Goal: Task Accomplishment & Management: Manage account settings

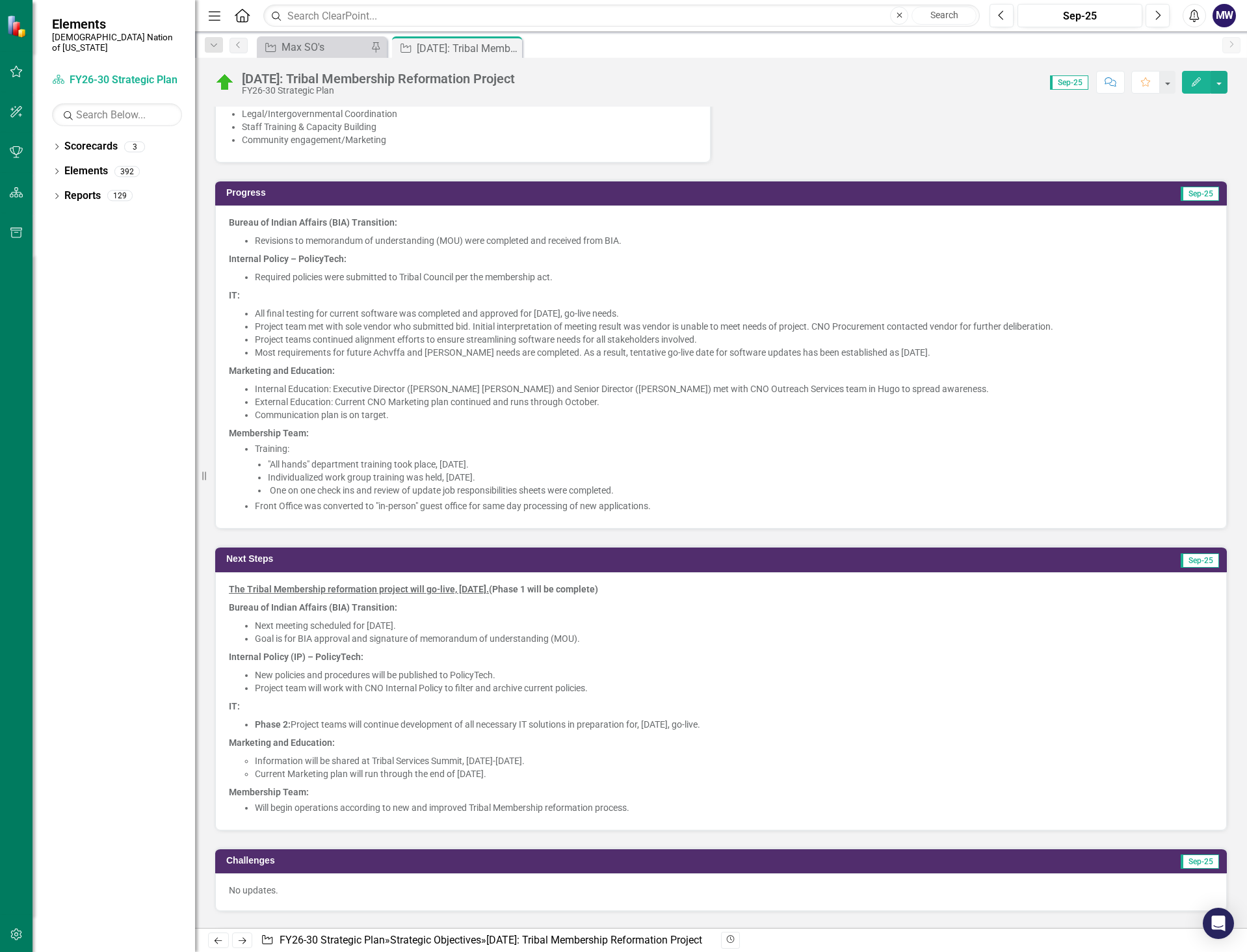
scroll to position [715, 0]
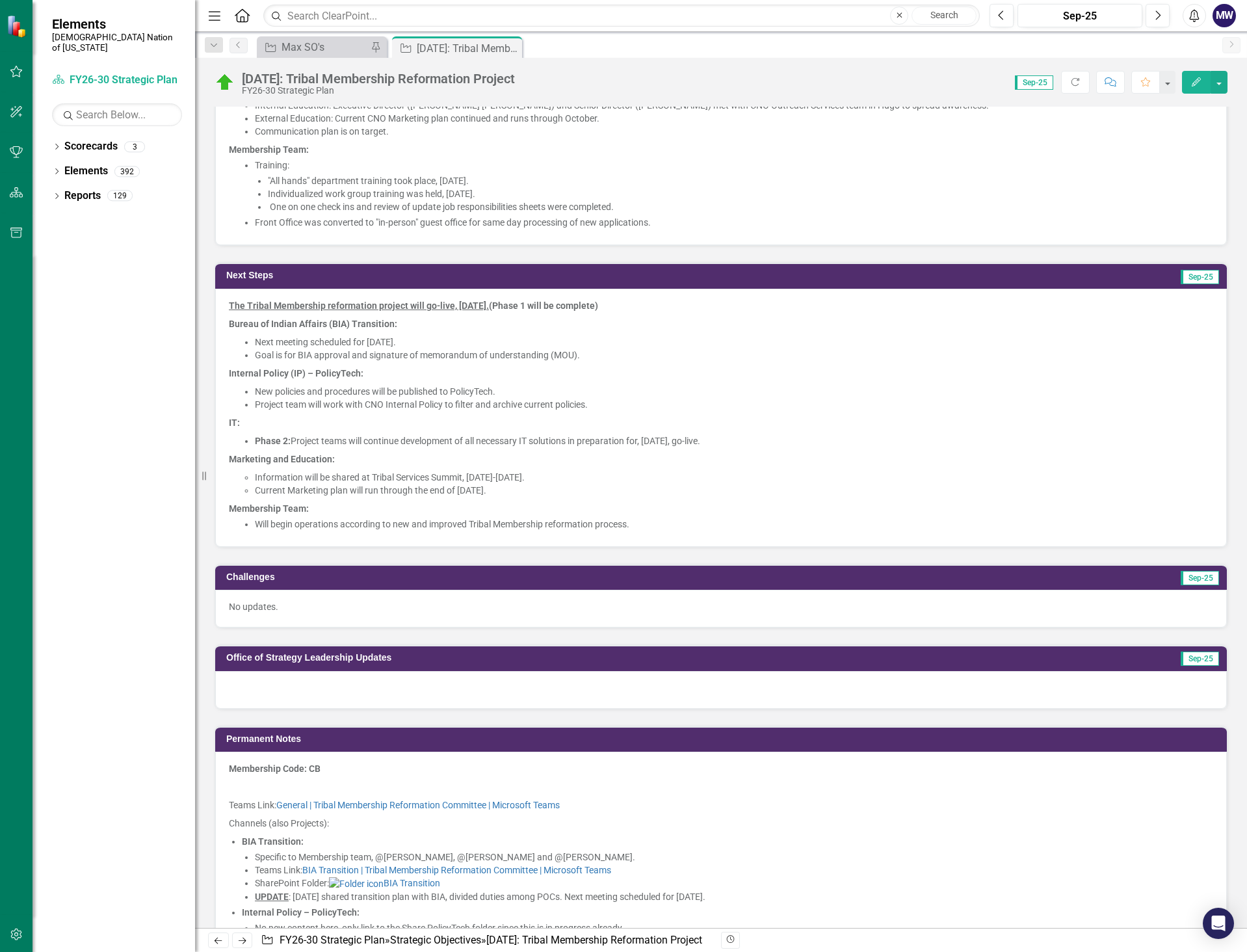
click at [1161, 790] on p at bounding box center [721, 787] width 984 height 18
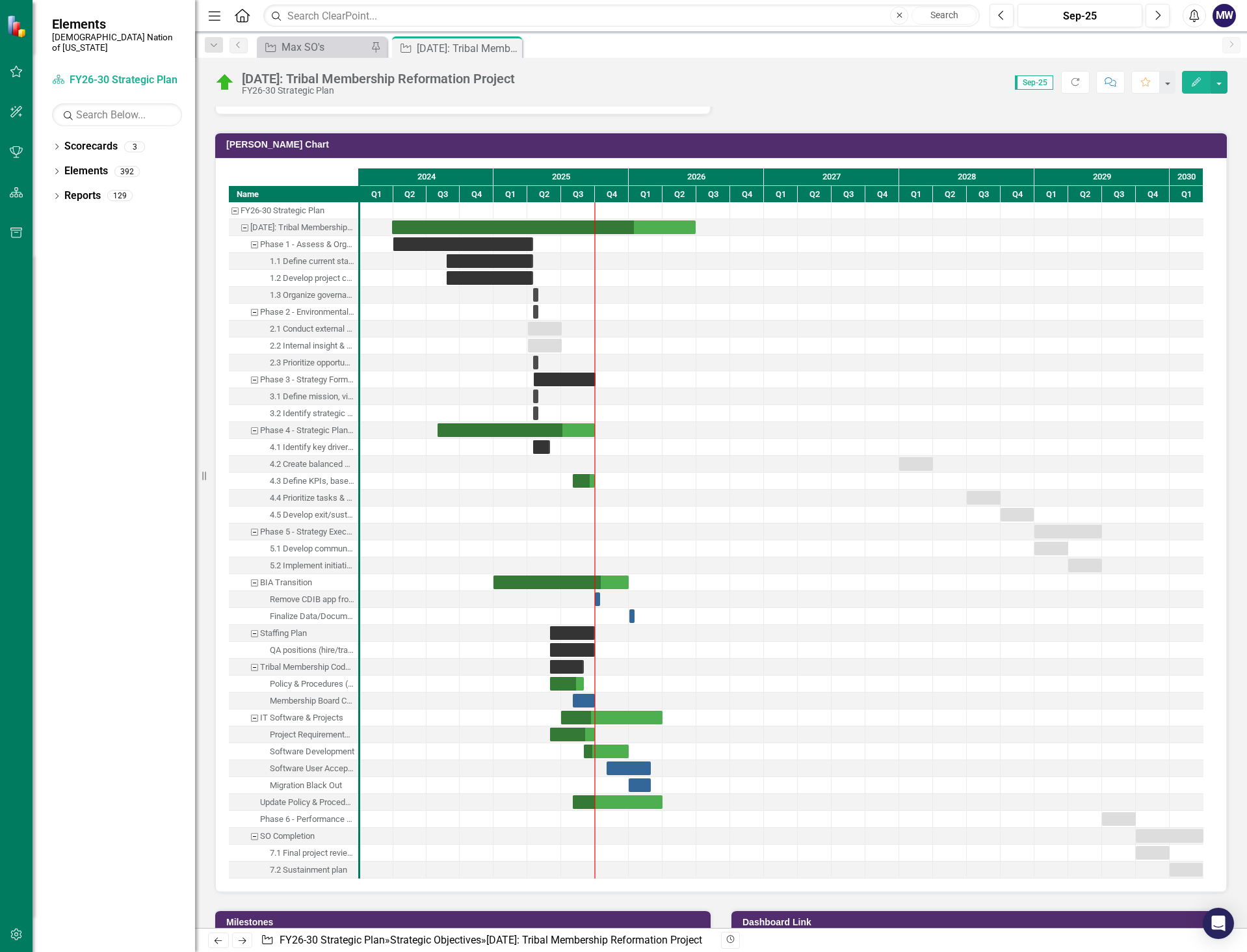
scroll to position [2341, 0]
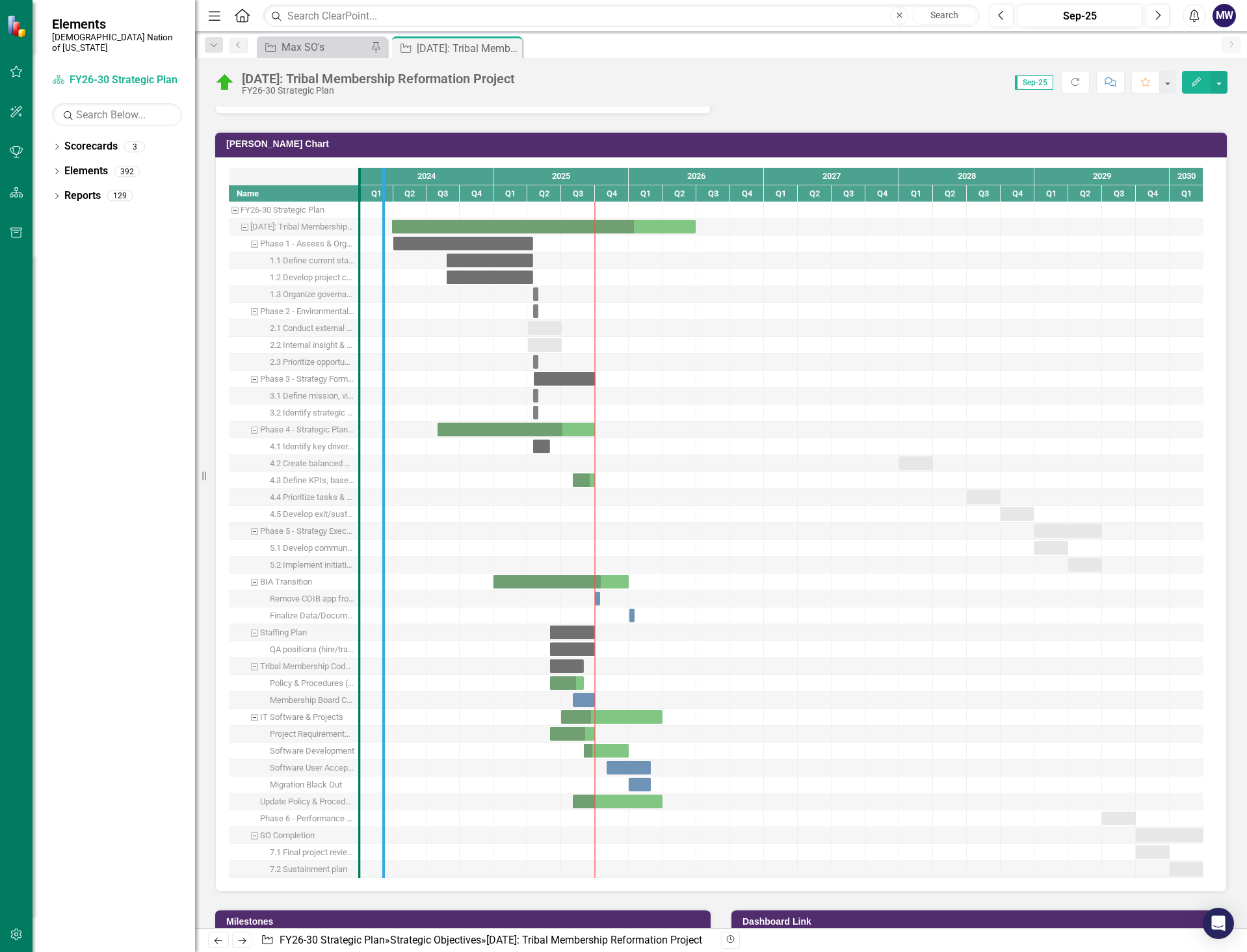
drag, startPoint x: 360, startPoint y: 433, endPoint x: 427, endPoint y: 440, distance: 67.4
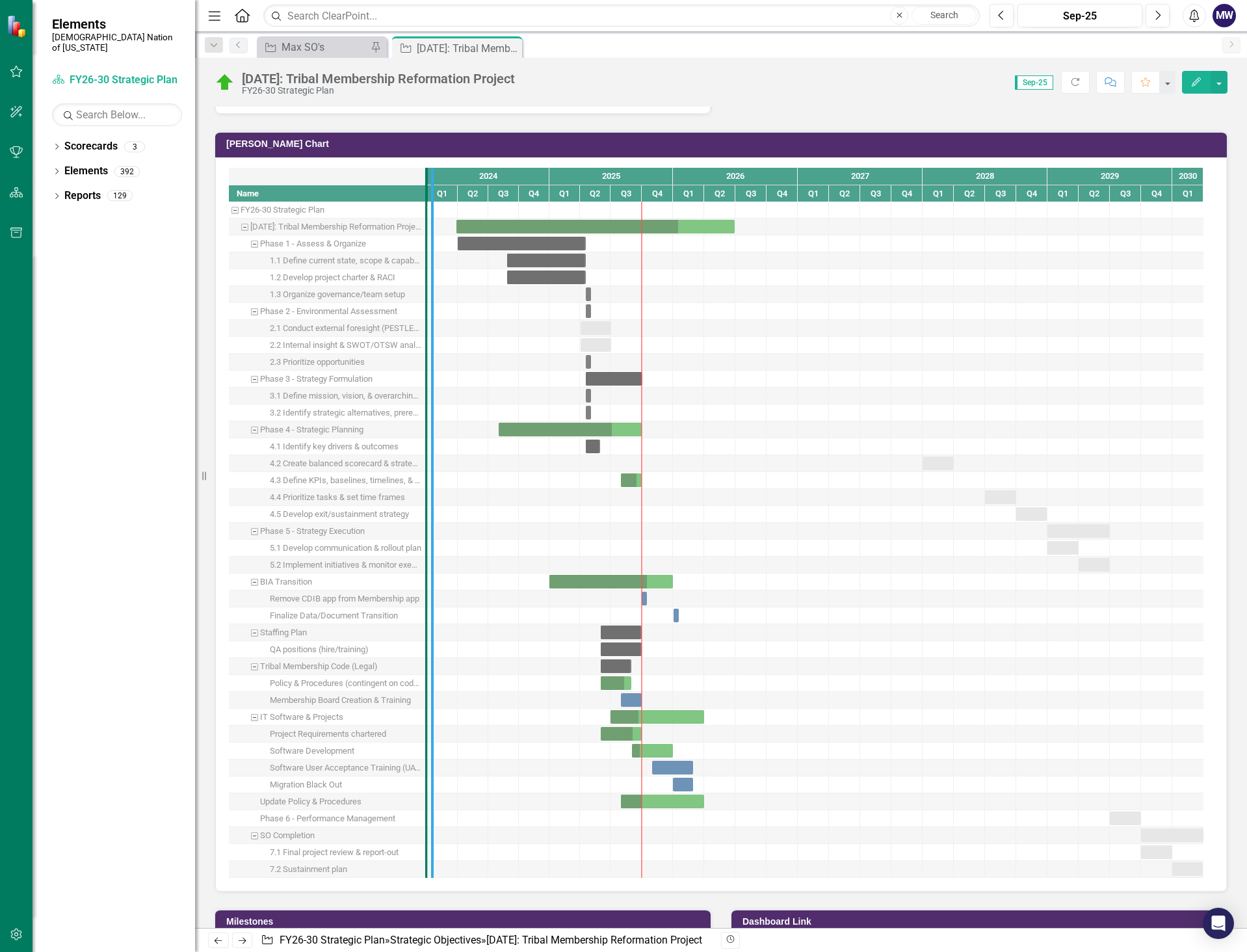
drag, startPoint x: 430, startPoint y: 482, endPoint x: 492, endPoint y: 492, distance: 62.8
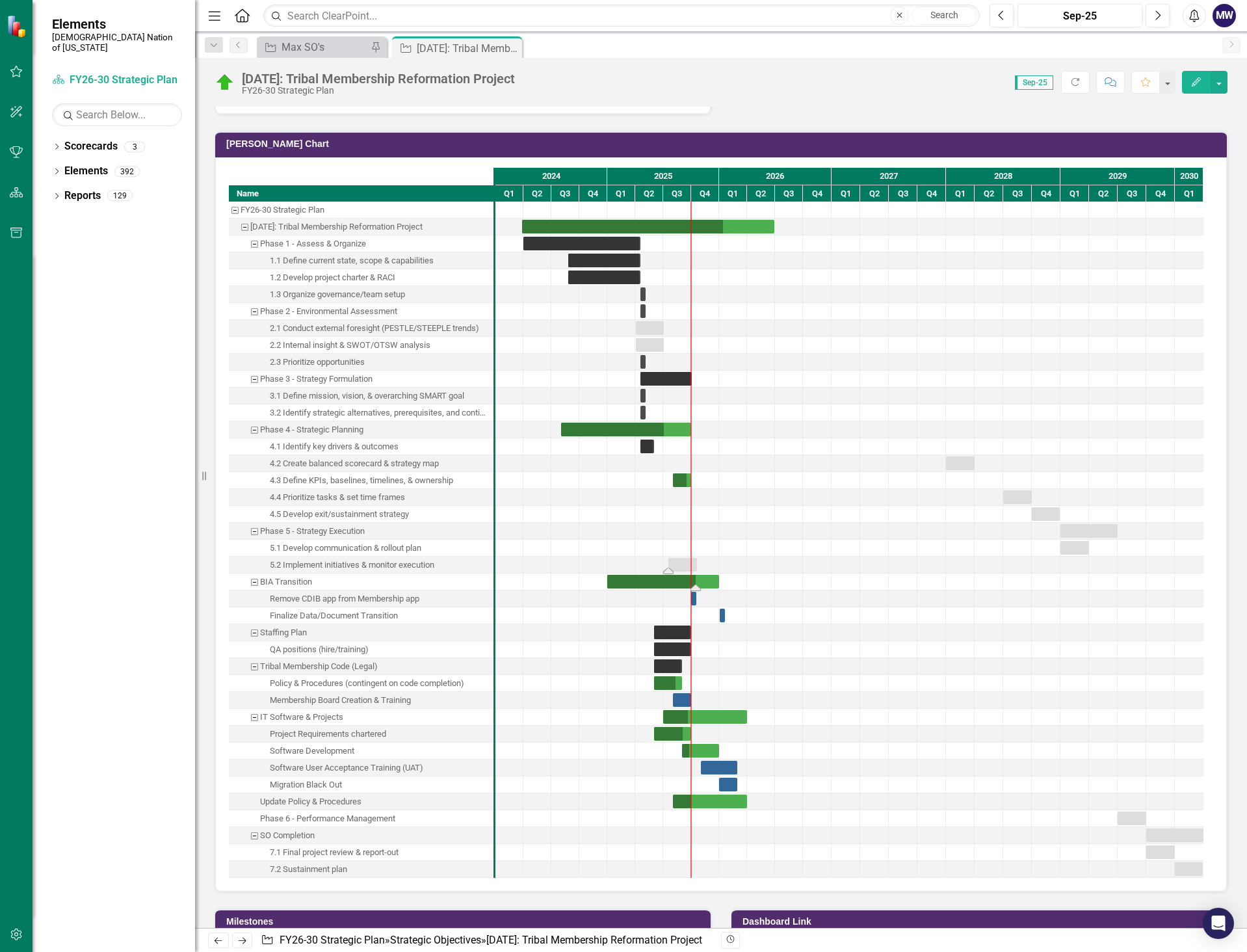
drag, startPoint x: 1099, startPoint y: 565, endPoint x: 678, endPoint y: 580, distance: 421.3
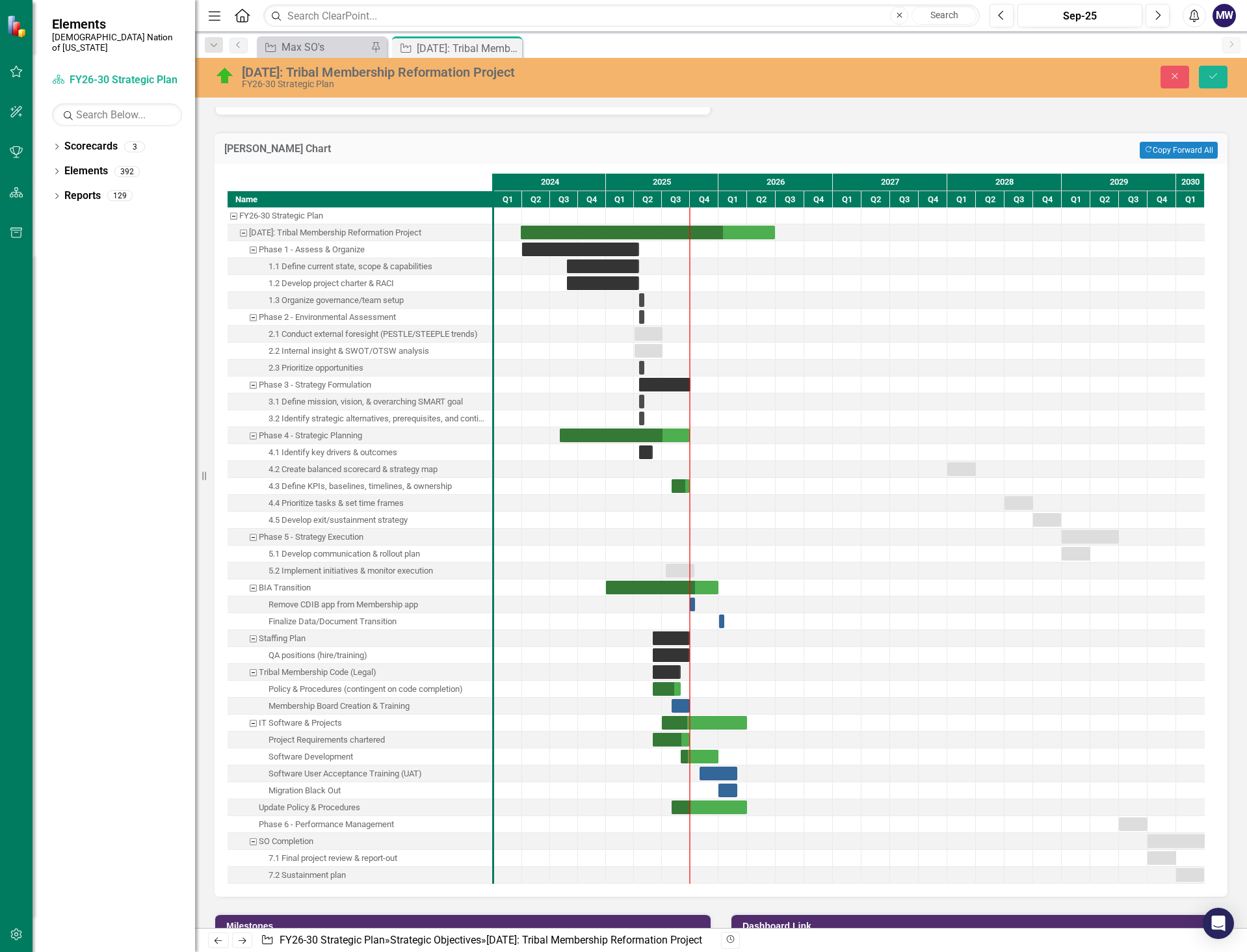
drag, startPoint x: 686, startPoint y: 564, endPoint x: 674, endPoint y: 567, distance: 12.4
click at [674, 567] on div "Task: Start date: 2025-07-13 End date: 2025-10-15" at bounding box center [680, 571] width 28 height 14
click at [674, 568] on div "Task: Start date: 2025-07-13 End date: 2025-10-15" at bounding box center [680, 571] width 28 height 14
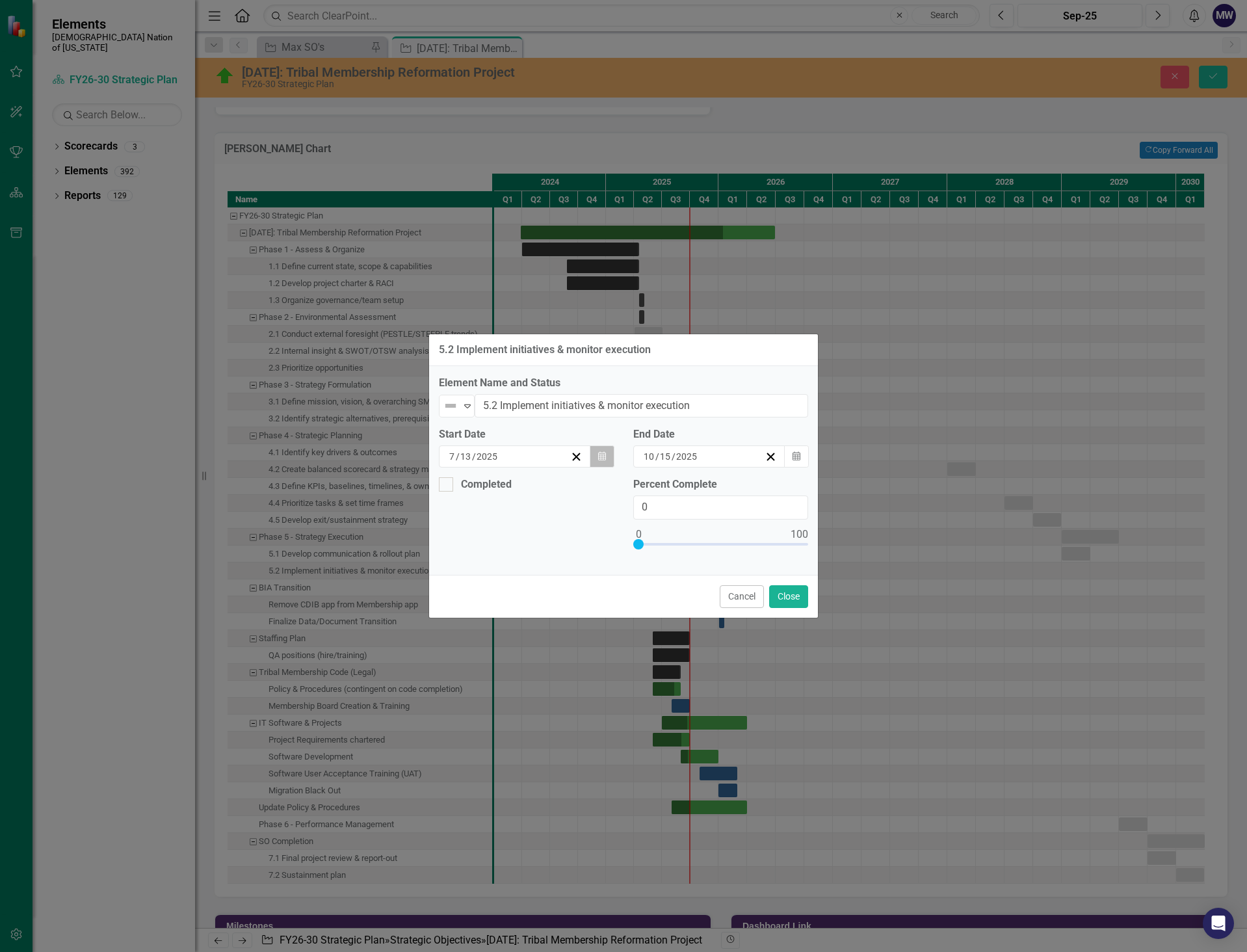
click at [613, 452] on button "Calendar" at bounding box center [602, 457] width 25 height 22
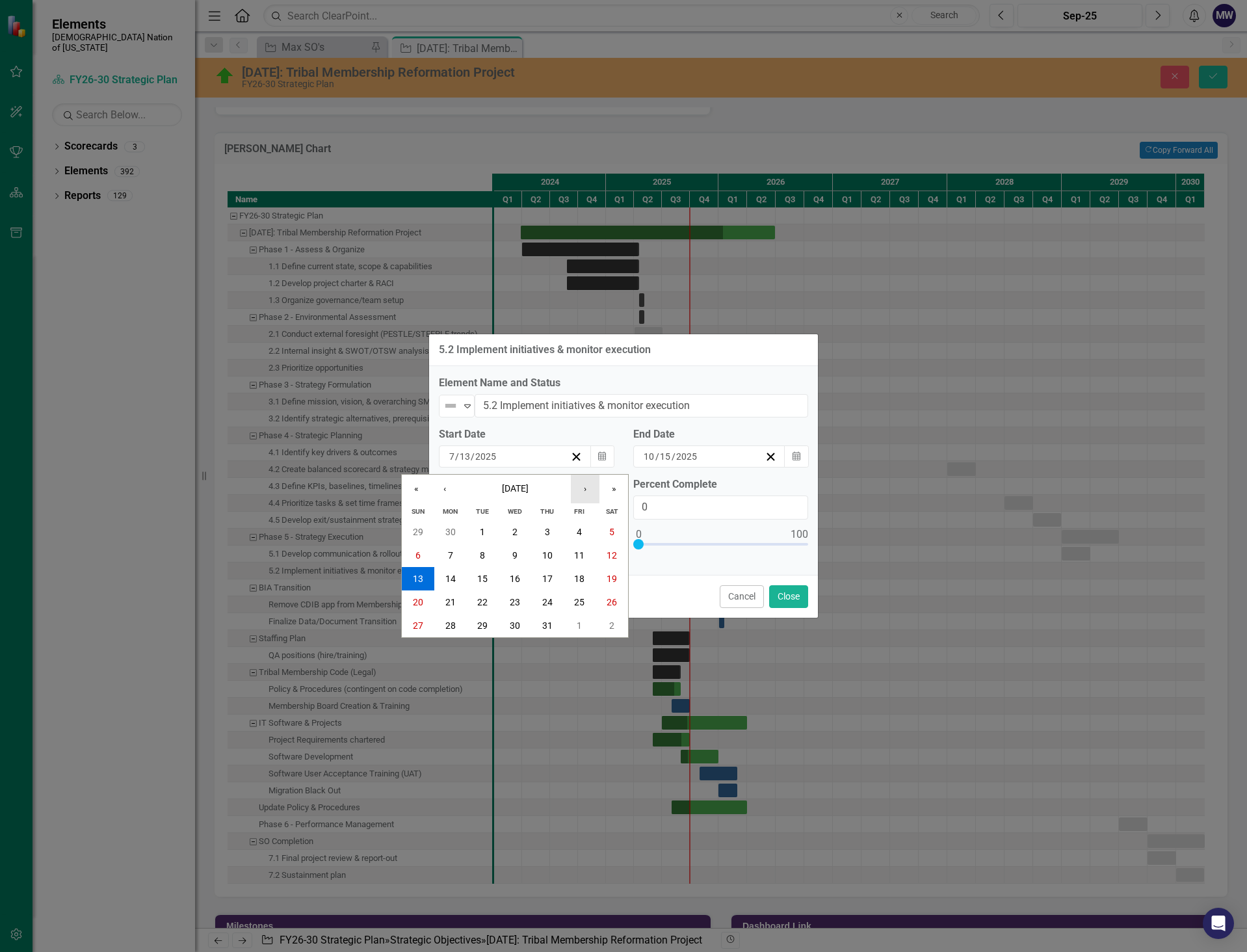
click at [580, 486] on button "›" at bounding box center [584, 488] width 28 height 28
click at [511, 533] on button "1" at bounding box center [515, 532] width 32 height 23
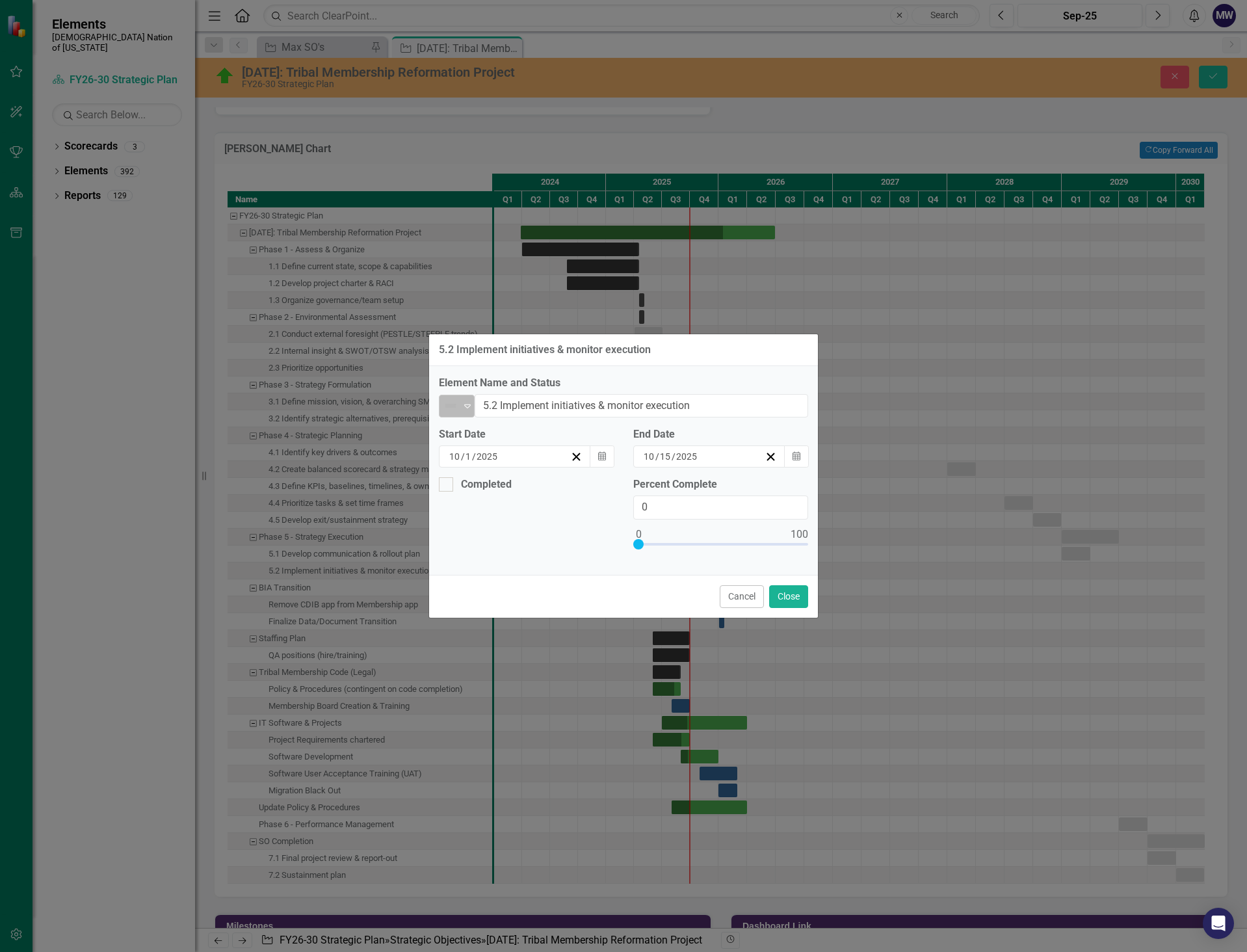
click at [464, 403] on icon "Expand" at bounding box center [467, 406] width 13 height 10
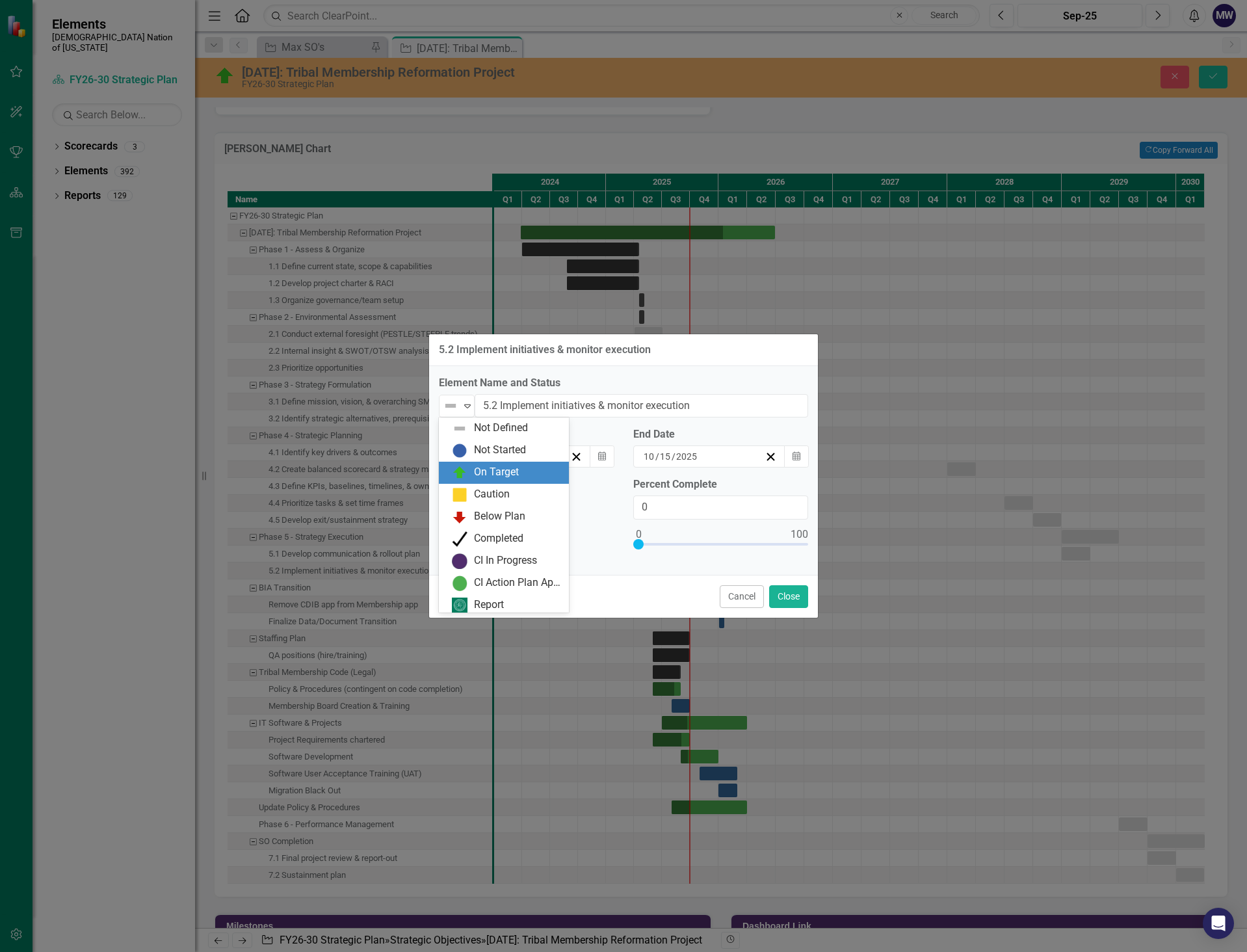
click at [480, 465] on div "On Target" at bounding box center [496, 473] width 45 height 15
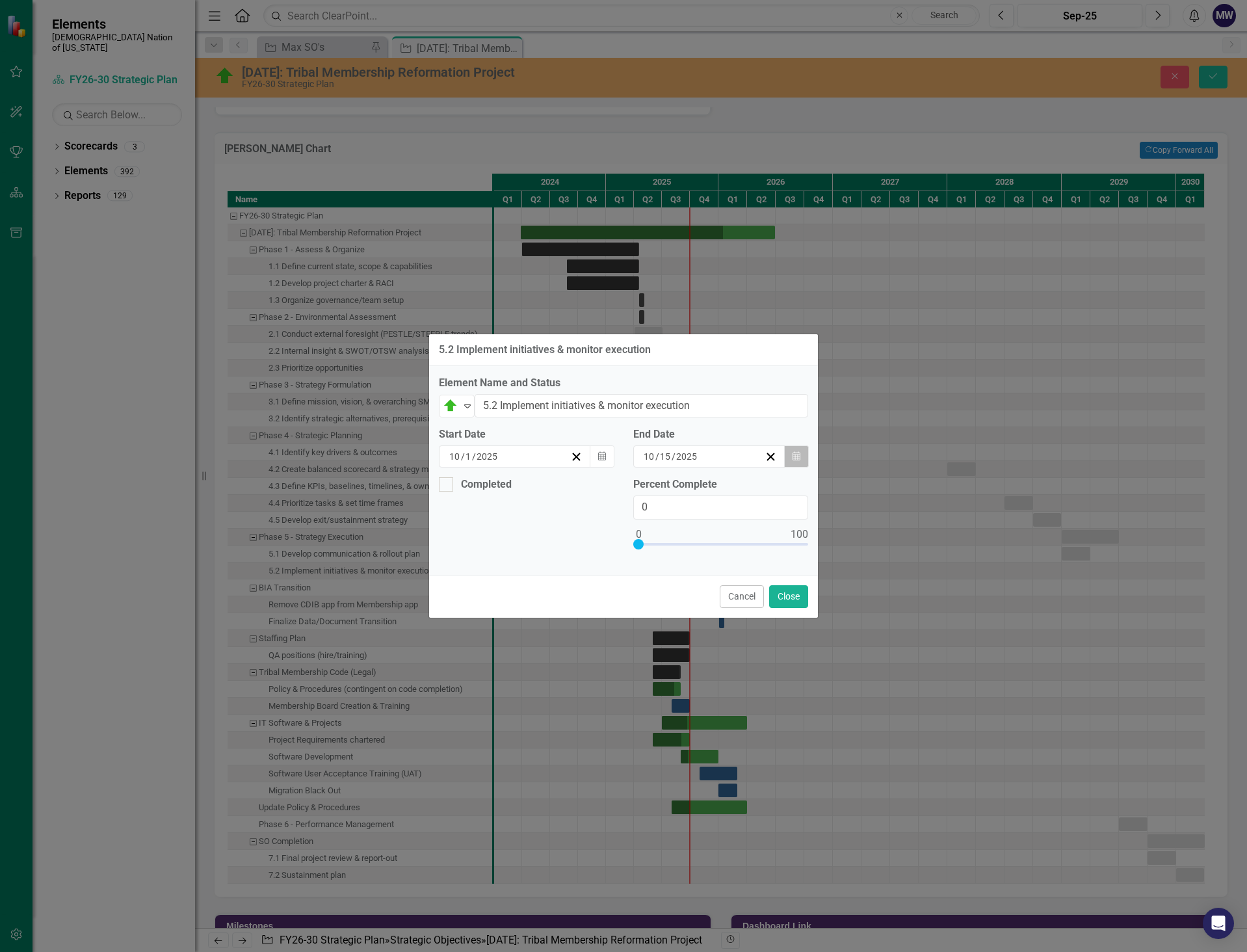
click at [799, 455] on icon "button" at bounding box center [796, 455] width 8 height 9
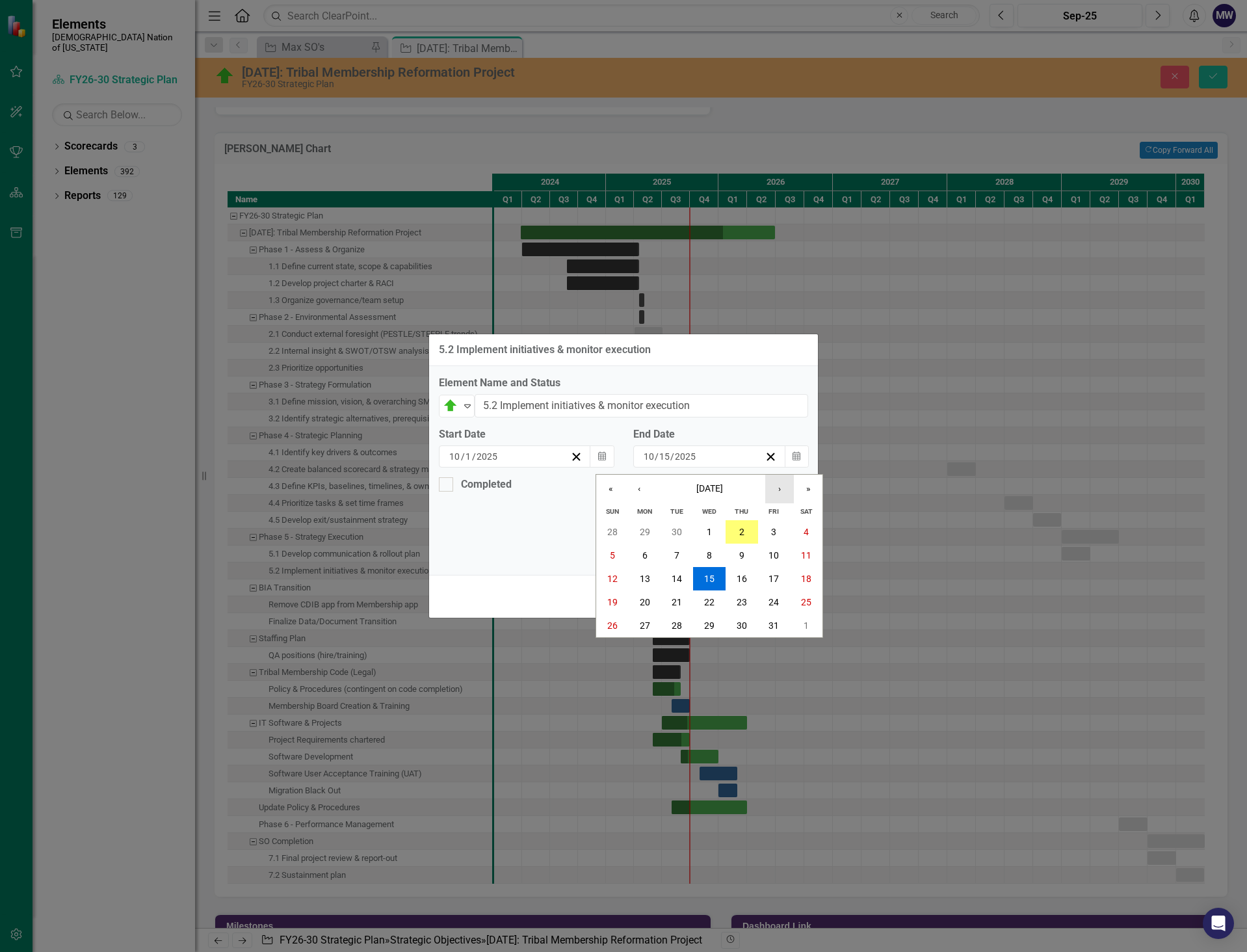
click at [773, 493] on button "›" at bounding box center [779, 488] width 28 height 28
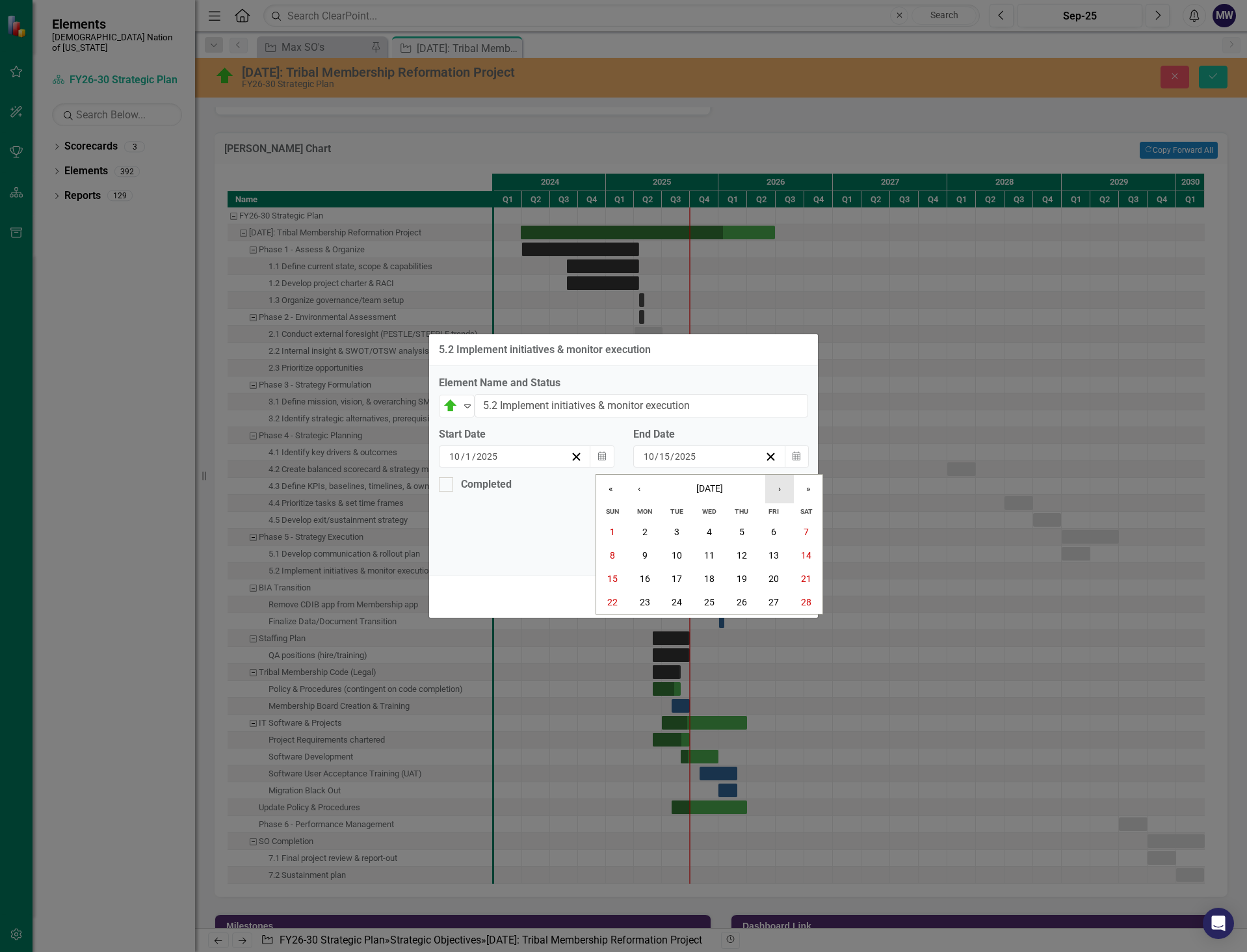
click at [773, 493] on button "›" at bounding box center [779, 488] width 28 height 28
click at [641, 491] on button "‹" at bounding box center [638, 488] width 28 height 28
click at [678, 631] on abbr "31" at bounding box center [676, 625] width 10 height 10
click at [559, 498] on div "Completed Percent Complete 0" at bounding box center [623, 521] width 389 height 88
type input "20"
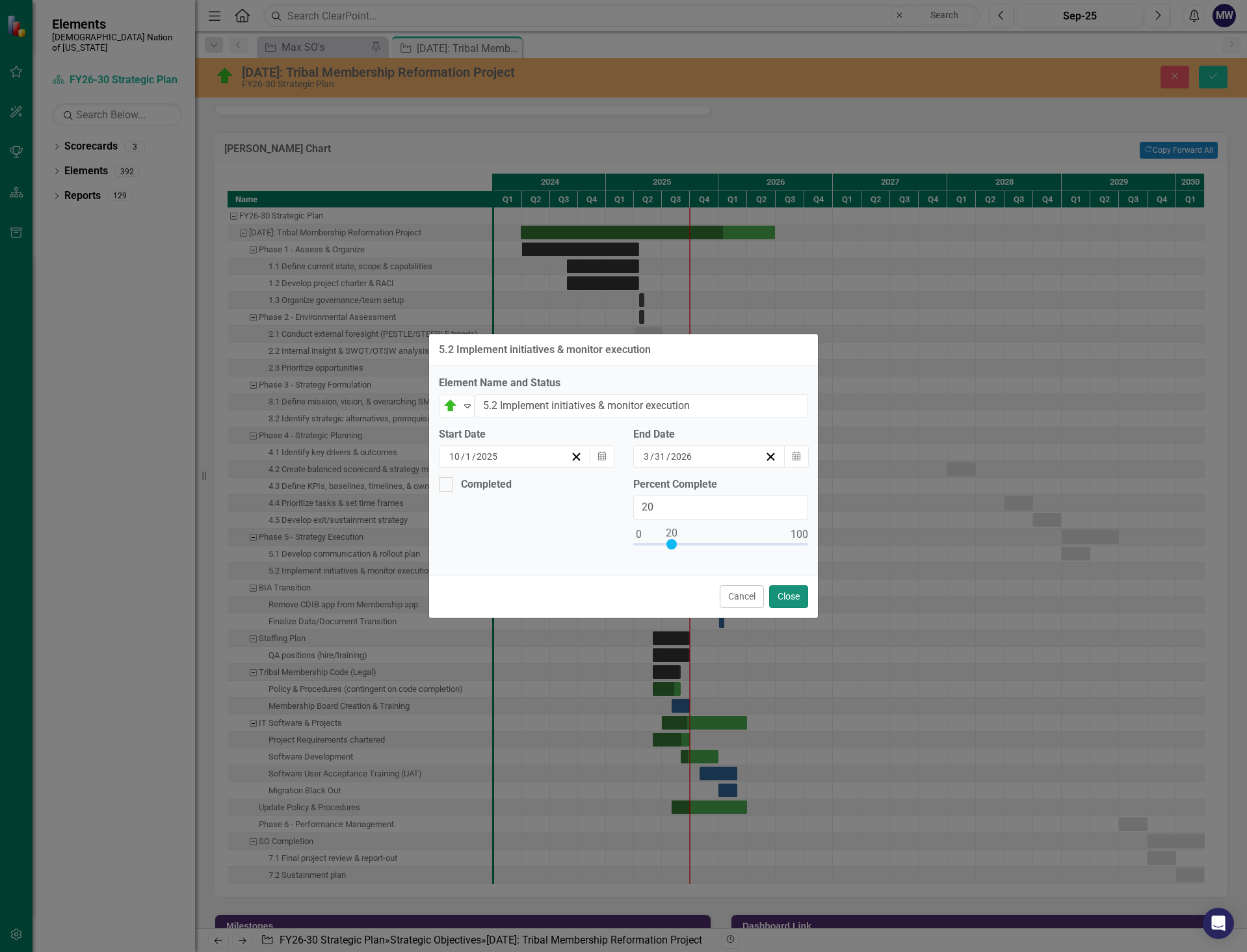
click at [792, 598] on button "Close" at bounding box center [788, 596] width 39 height 23
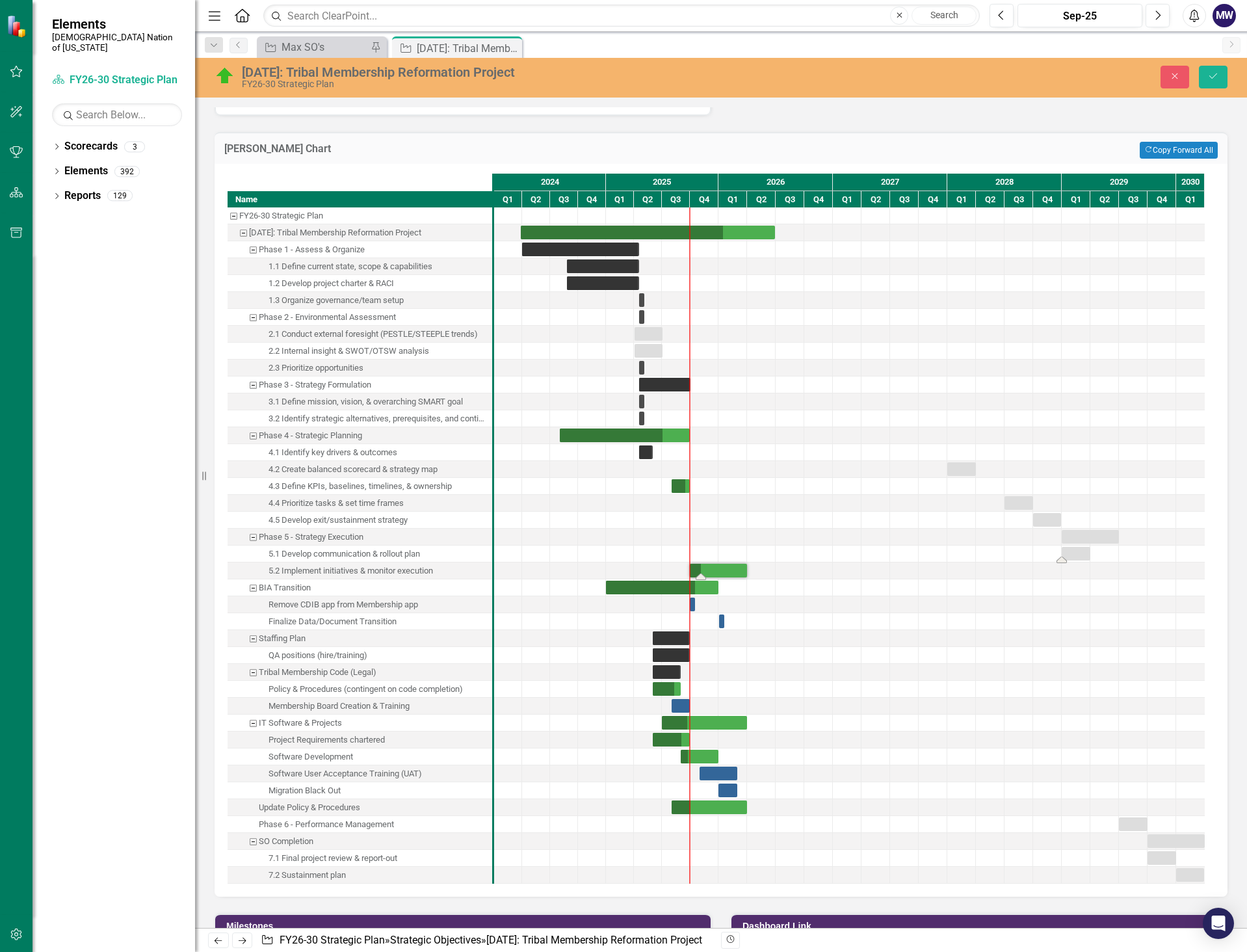
click at [1073, 549] on div "Task: Start date: 2029-01-01 End date: 2029-03-31" at bounding box center [1076, 554] width 28 height 14
drag, startPoint x: 1077, startPoint y: 553, endPoint x: 685, endPoint y: 569, distance: 392.3
click at [682, 553] on div "Task: Start date: 2025-07-26 End date: 2025-10-28" at bounding box center [683, 554] width 28 height 14
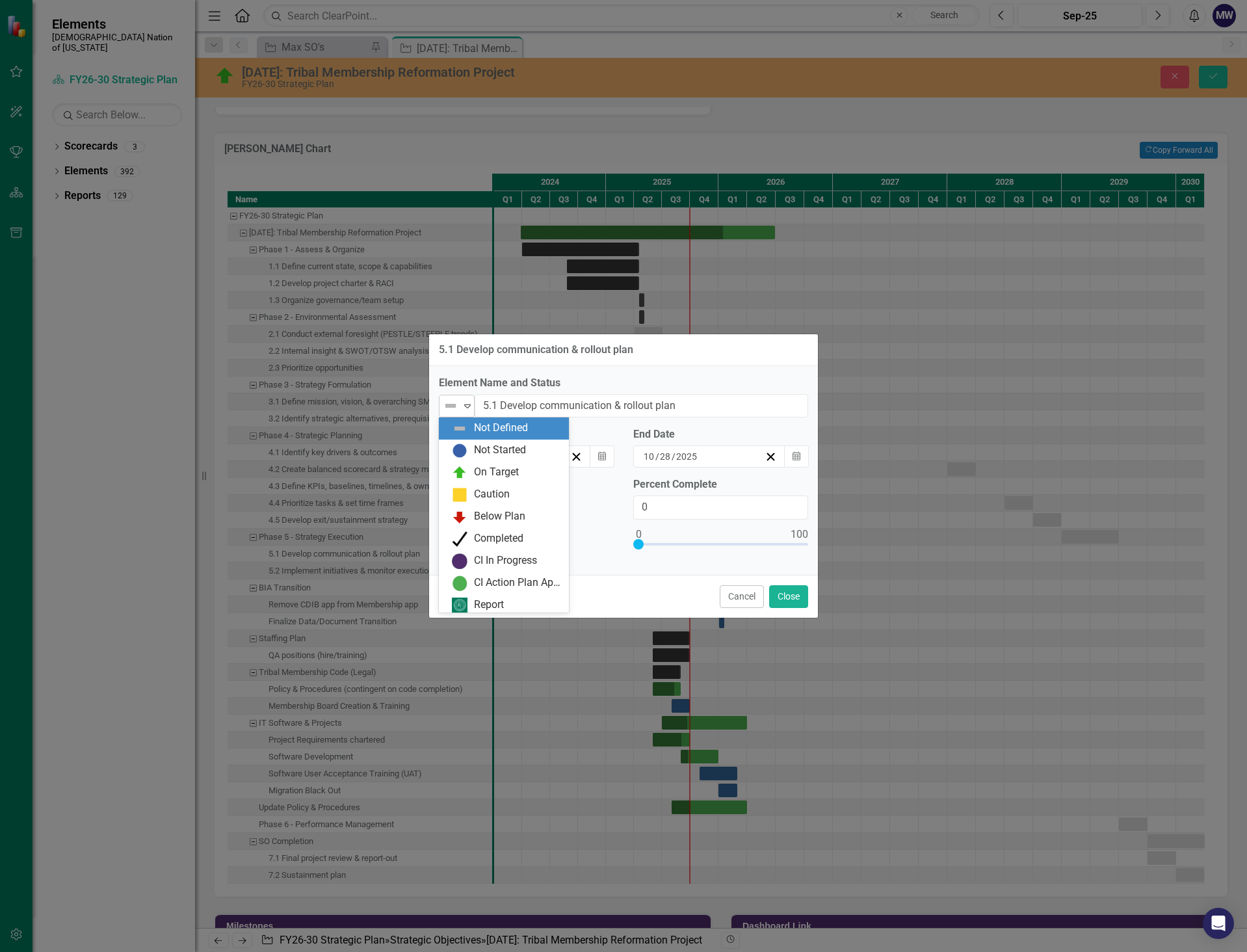
click at [466, 406] on icon "Expand" at bounding box center [467, 406] width 13 height 10
click at [479, 470] on div "On Target" at bounding box center [496, 473] width 45 height 15
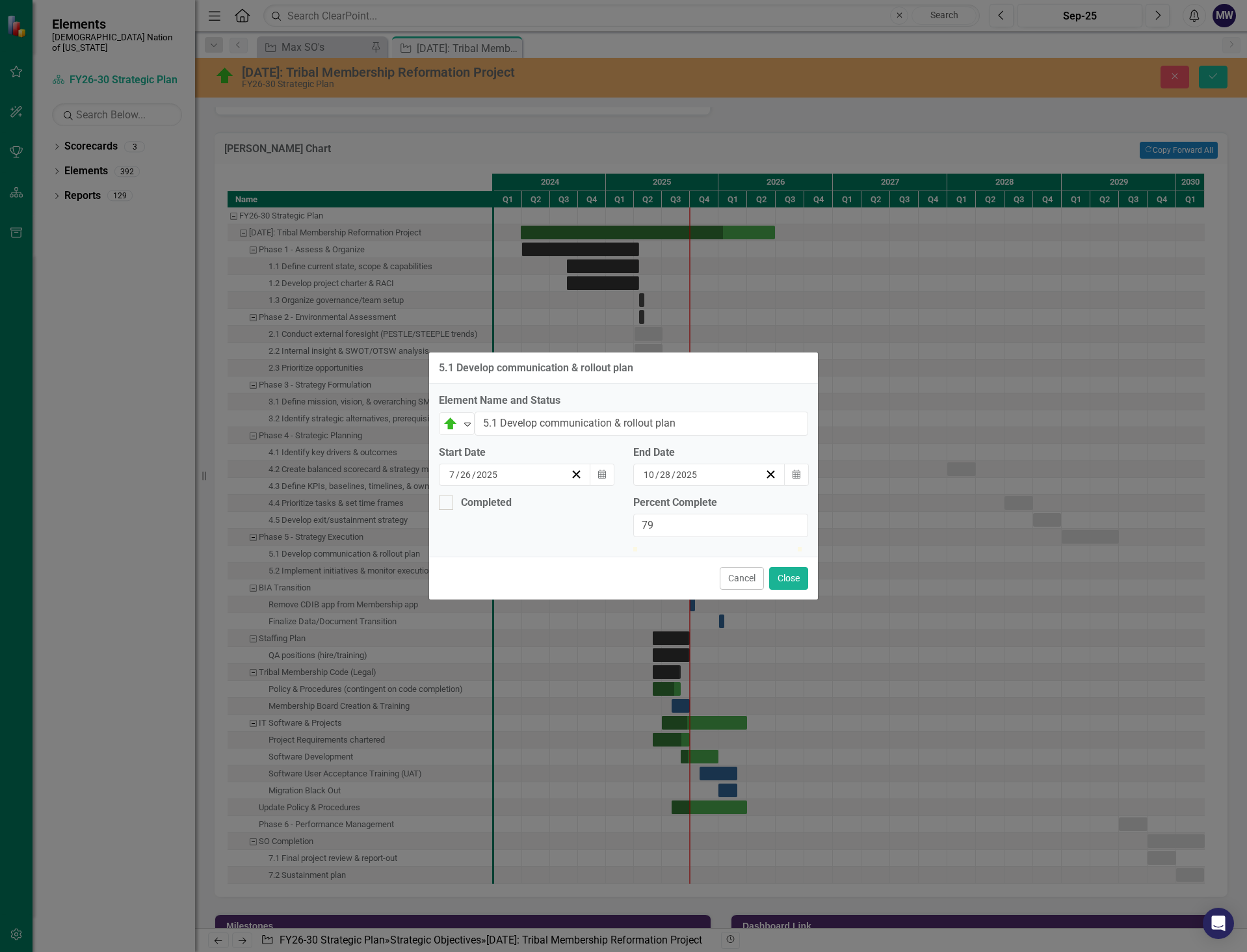
type input "80"
drag, startPoint x: 643, startPoint y: 542, endPoint x: 775, endPoint y: 547, distance: 132.1
click at [775, 547] on div at bounding box center [721, 547] width 175 height 0
click at [796, 470] on icon "button" at bounding box center [796, 474] width 8 height 9
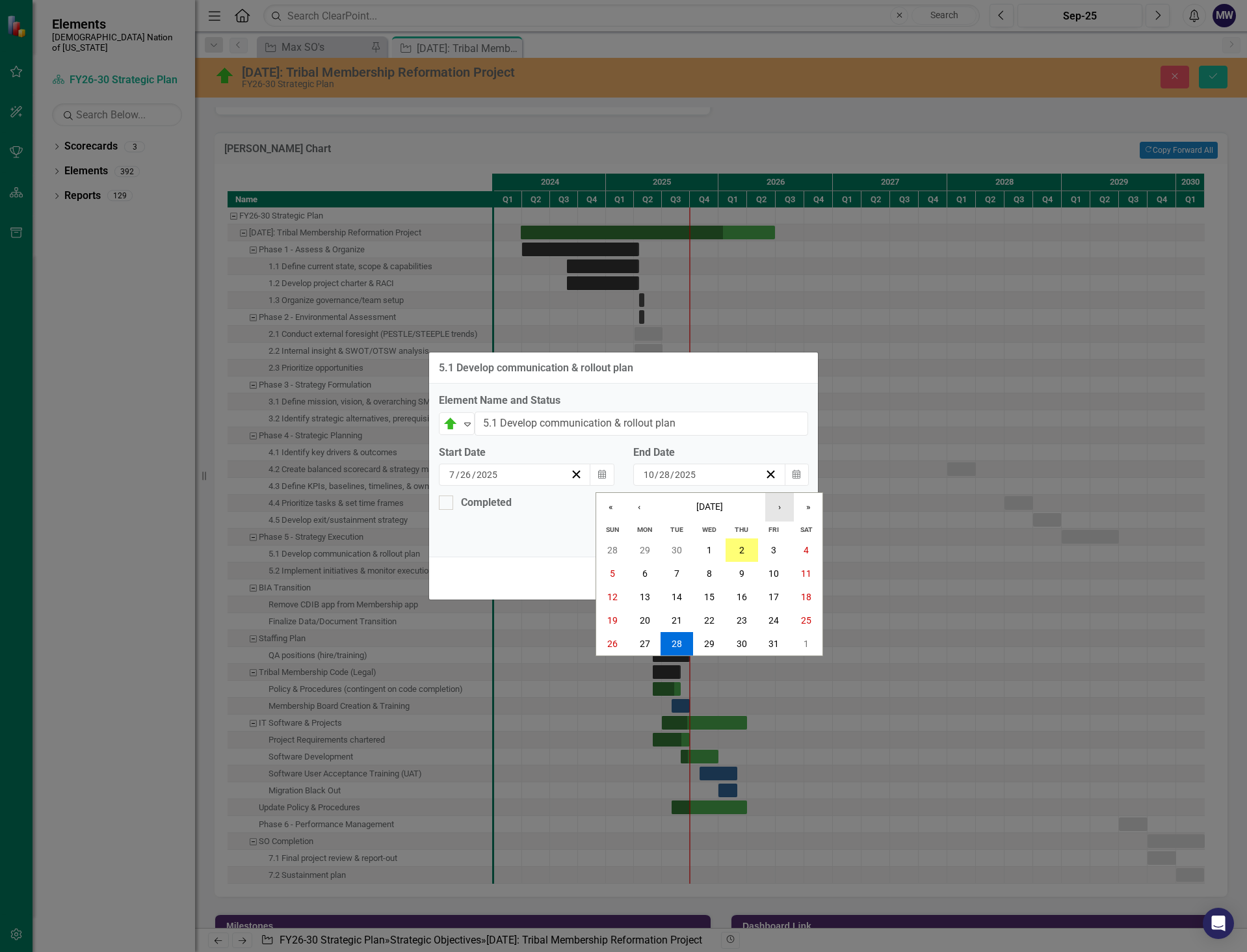
click at [785, 493] on button "›" at bounding box center [779, 506] width 28 height 28
click at [712, 638] on abbr "31" at bounding box center [709, 643] width 10 height 10
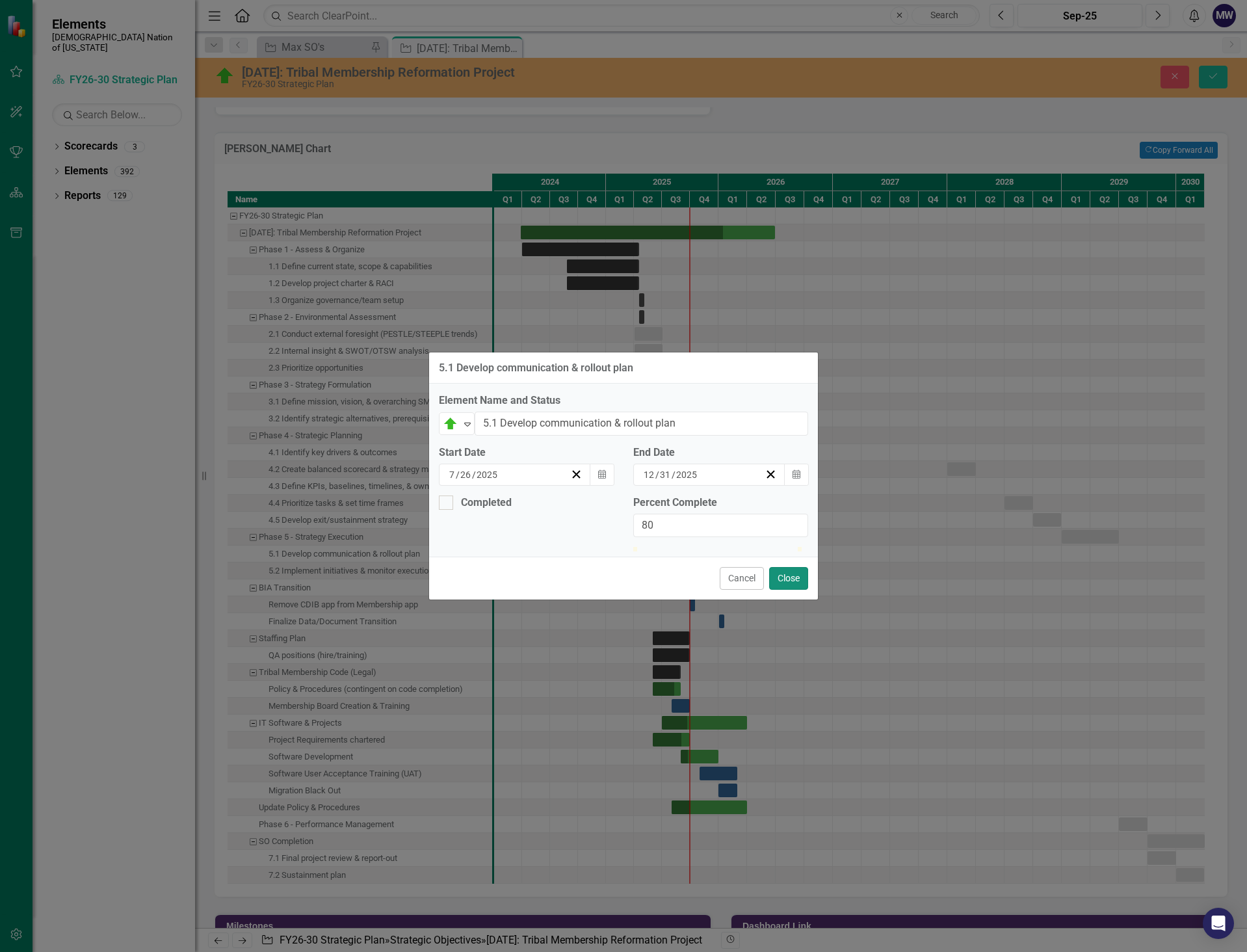
click at [792, 590] on button "Close" at bounding box center [788, 578] width 39 height 23
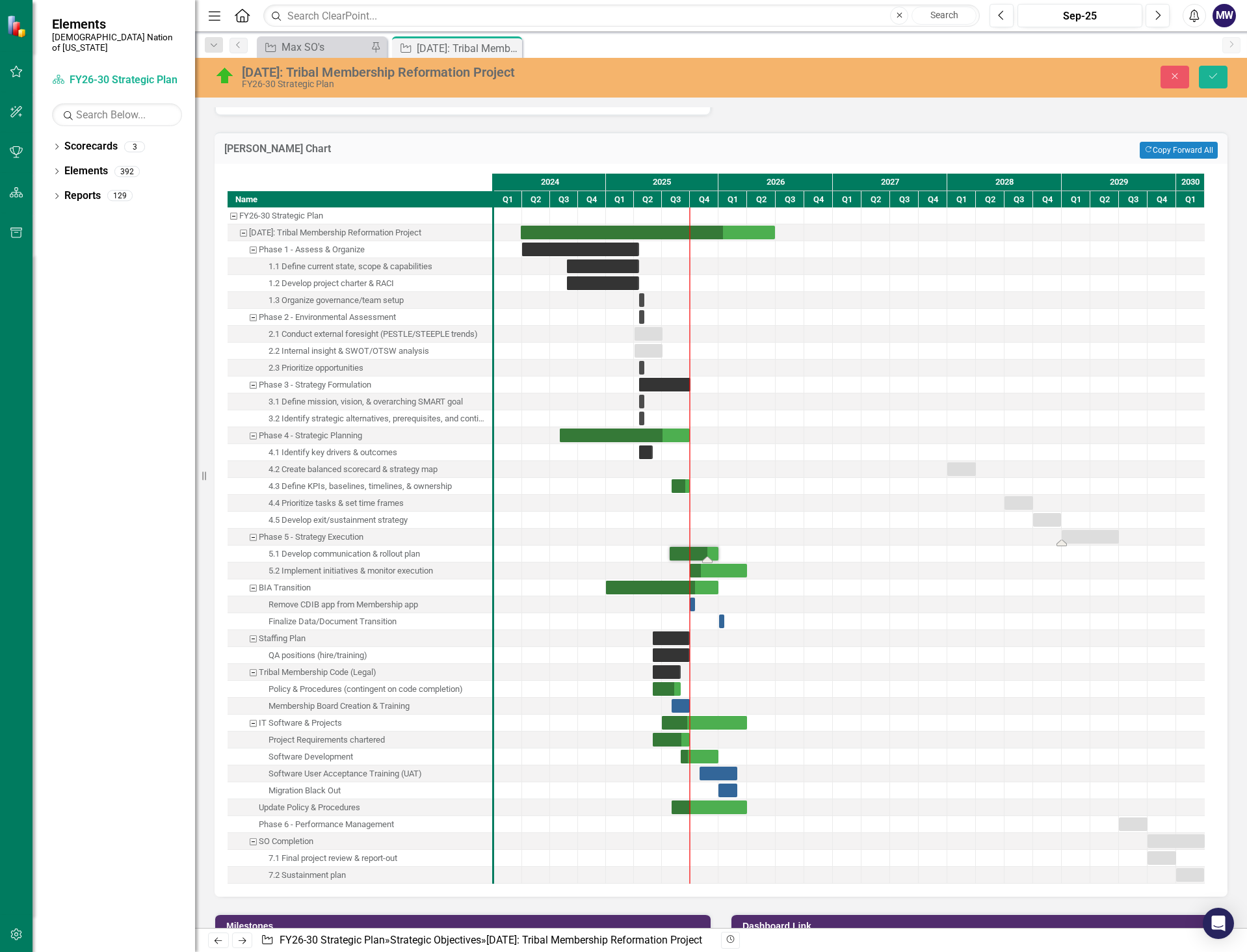
click at [1091, 533] on div "Task: Start date: 2029-01-01 End date: 2029-06-30" at bounding box center [1090, 537] width 57 height 14
drag, startPoint x: 667, startPoint y: 536, endPoint x: 615, endPoint y: 535, distance: 52.0
click at [678, 530] on div "Task: Start date: 2025-07-15 End date: 2026-01-16" at bounding box center [695, 537] width 57 height 14
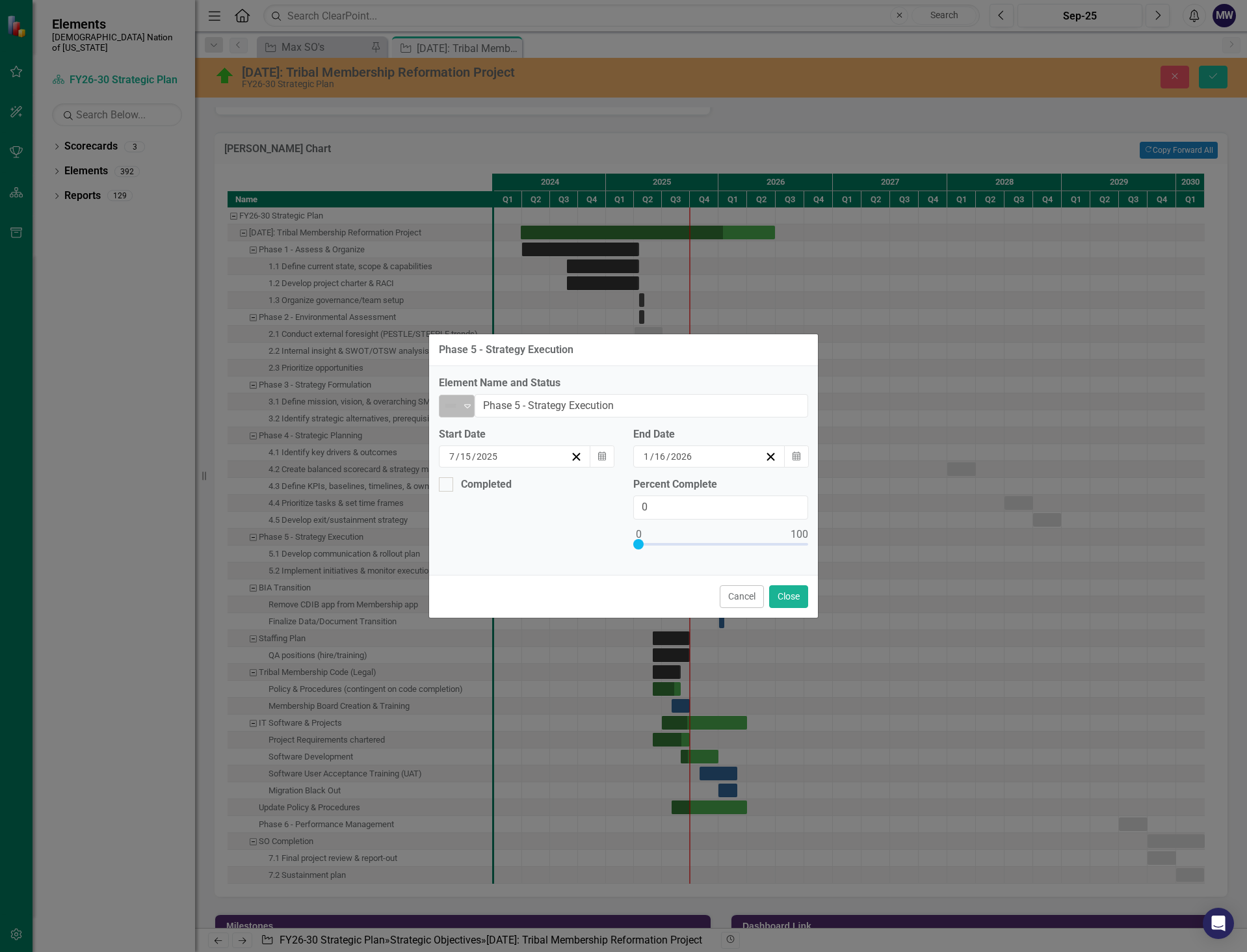
click at [466, 409] on icon "Expand" at bounding box center [467, 406] width 13 height 10
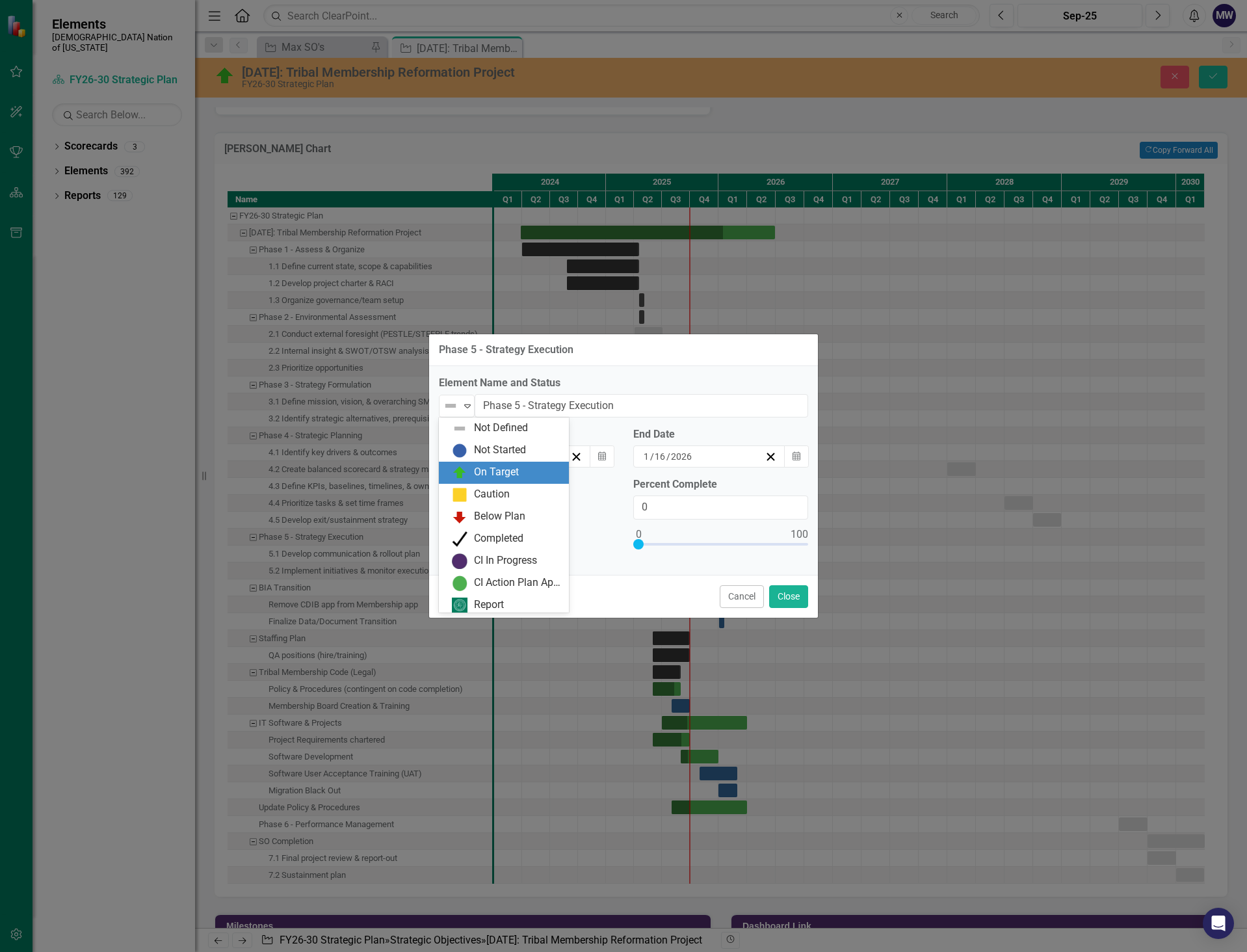
click at [478, 464] on div "On Target" at bounding box center [504, 473] width 130 height 22
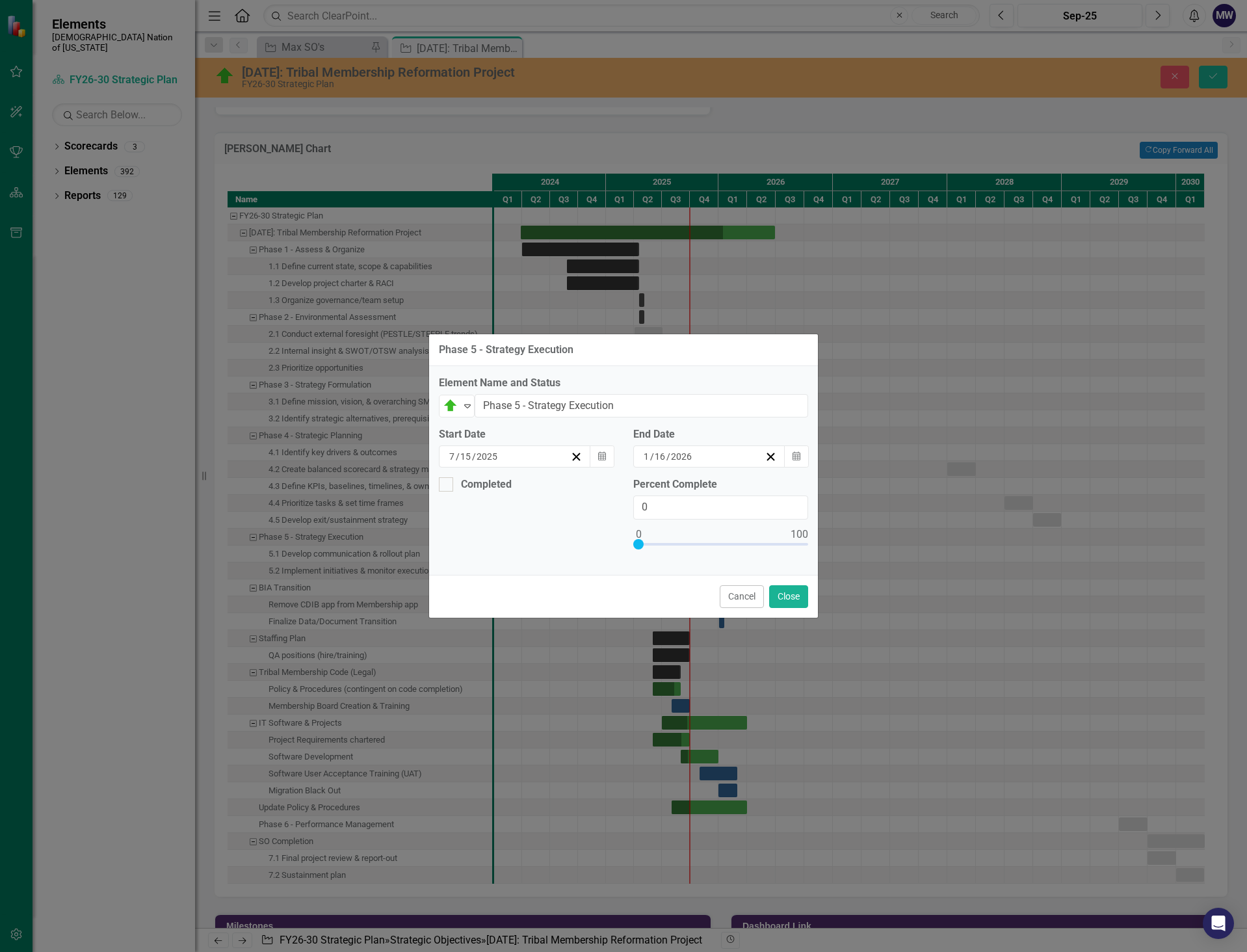
click at [494, 451] on input "2025" at bounding box center [487, 456] width 23 height 13
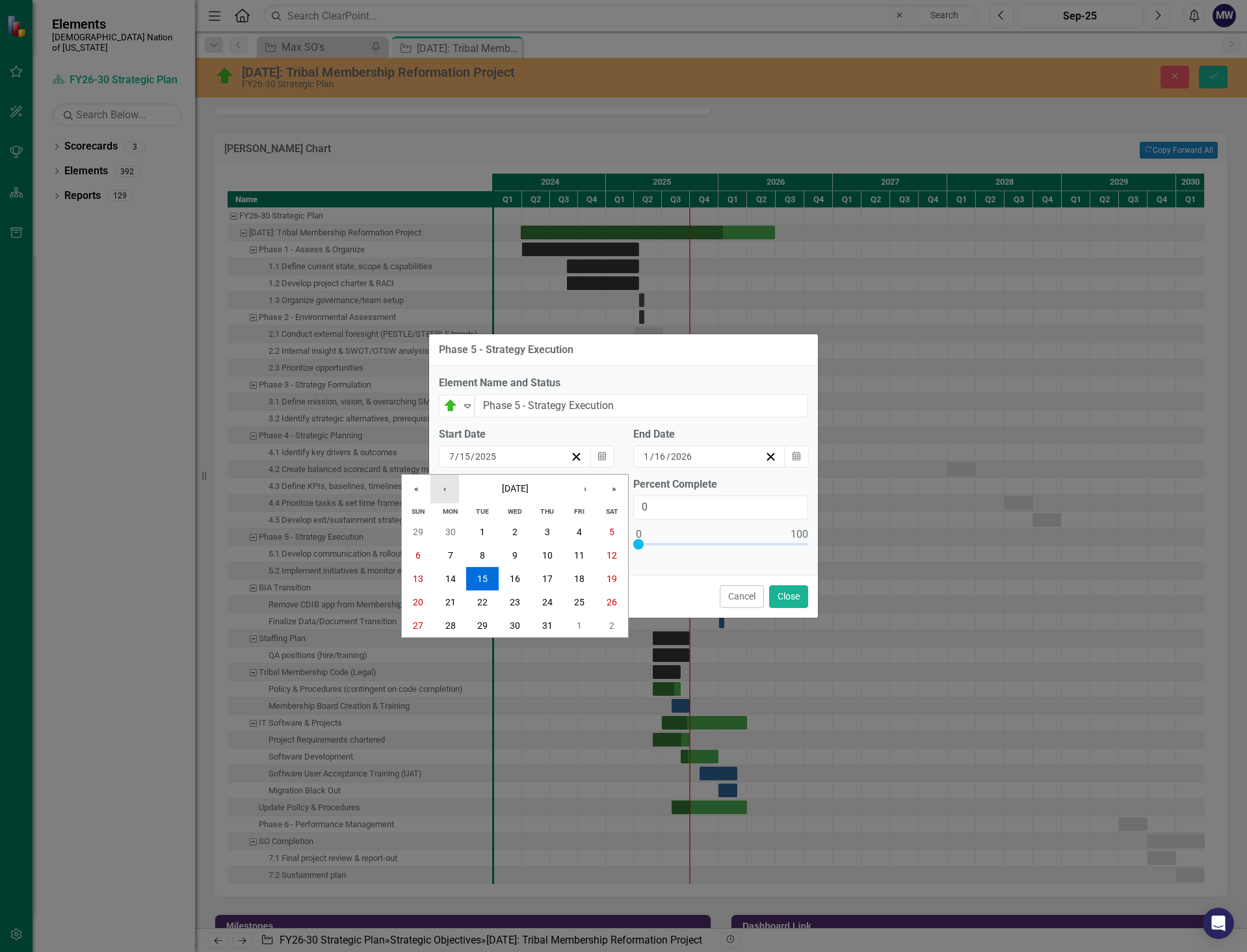
click at [457, 485] on button "‹" at bounding box center [444, 488] width 28 height 28
click at [457, 485] on button "‹" at bounding box center [444, 488] width 28 height 28
click at [456, 482] on button "‹" at bounding box center [444, 488] width 28 height 28
click at [447, 492] on button "‹" at bounding box center [444, 488] width 28 height 28
click at [447, 493] on button "‹" at bounding box center [444, 488] width 28 height 28
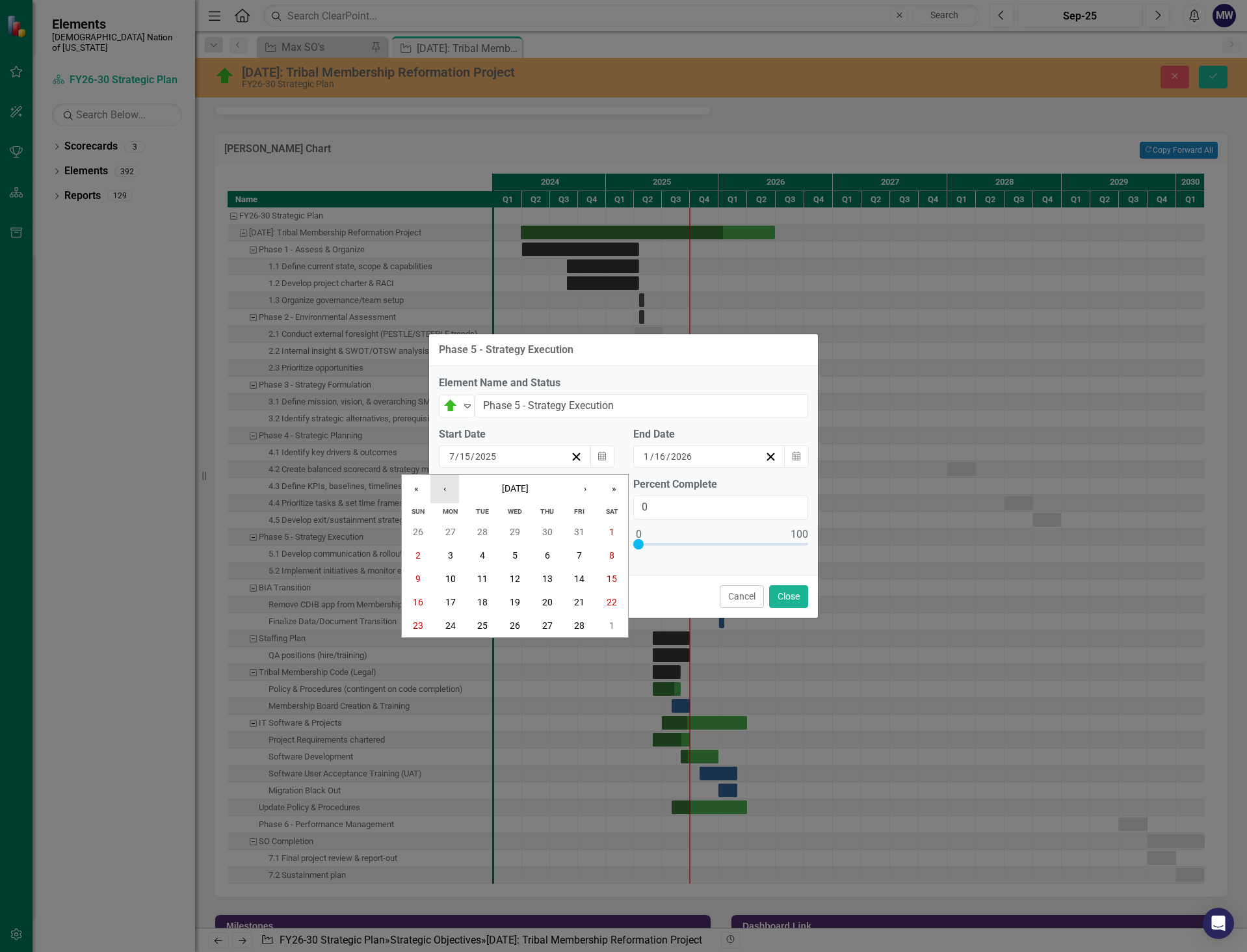
click at [448, 493] on button "‹" at bounding box center [444, 488] width 28 height 28
click at [584, 486] on button "›" at bounding box center [584, 488] width 28 height 28
click at [513, 531] on abbr "1" at bounding box center [515, 531] width 6 height 10
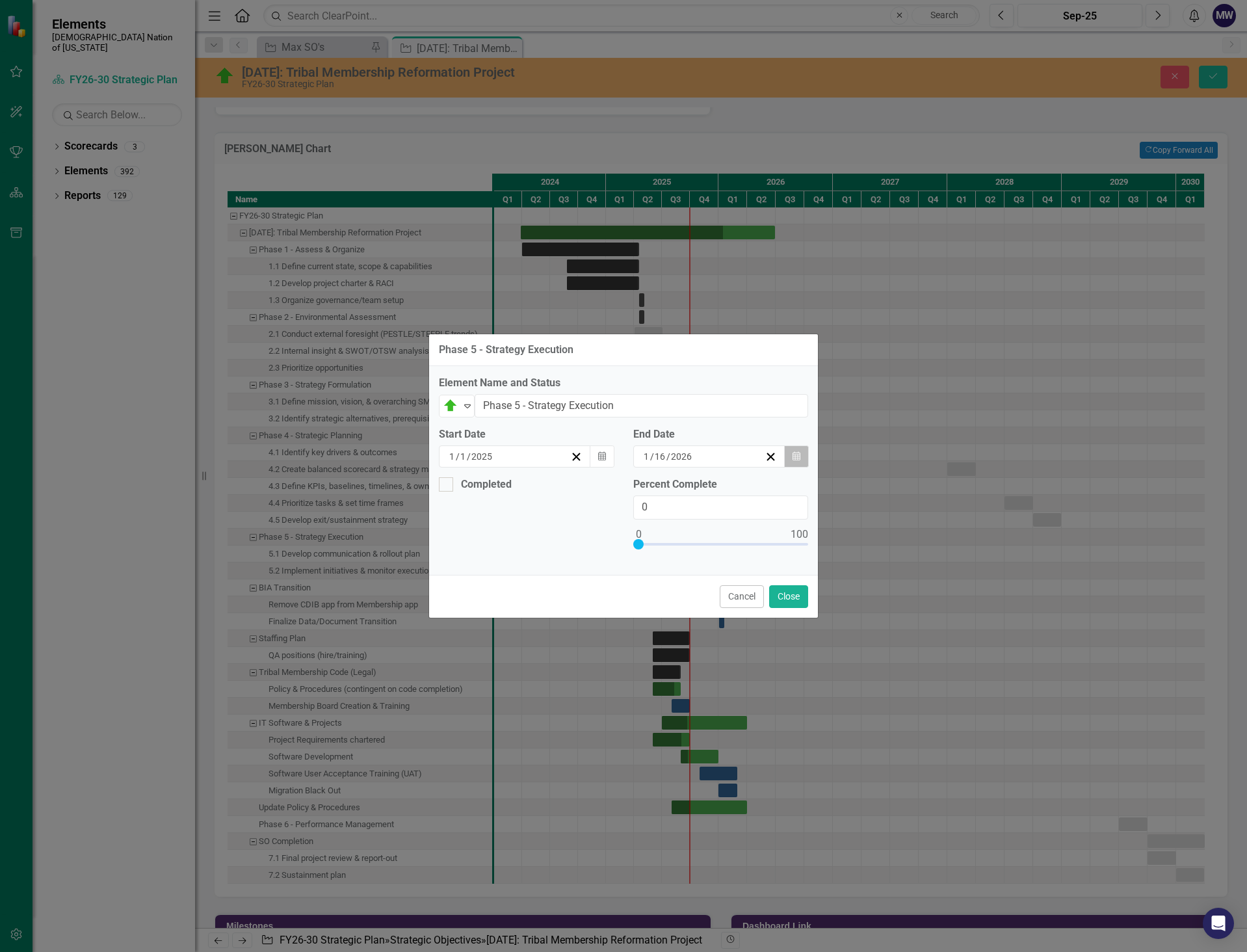
click at [792, 459] on icon "button" at bounding box center [796, 455] width 8 height 9
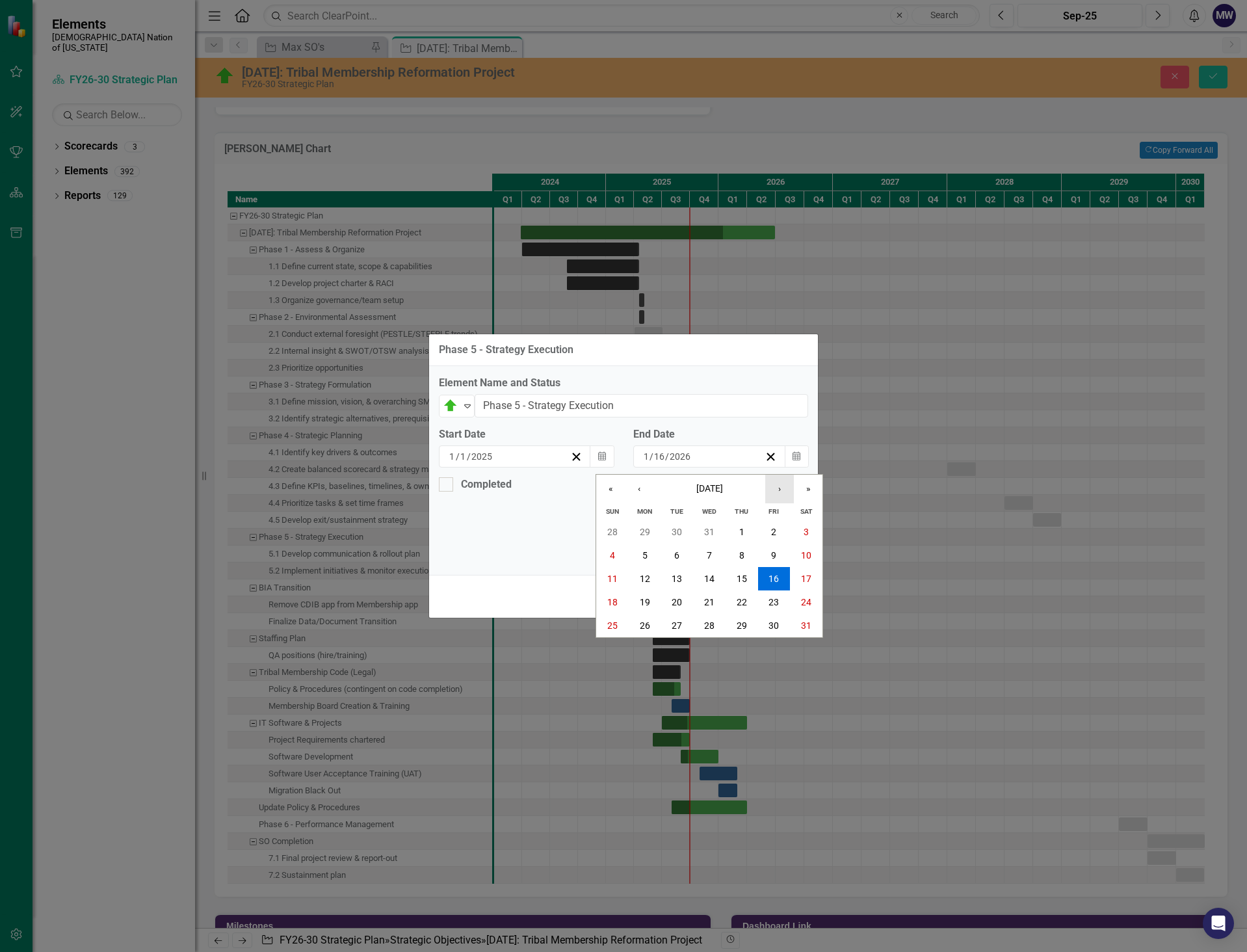
click at [783, 485] on button "›" at bounding box center [779, 488] width 28 height 28
click at [642, 488] on button "‹" at bounding box center [638, 488] width 28 height 28
click at [680, 622] on abbr "31" at bounding box center [676, 625] width 10 height 10
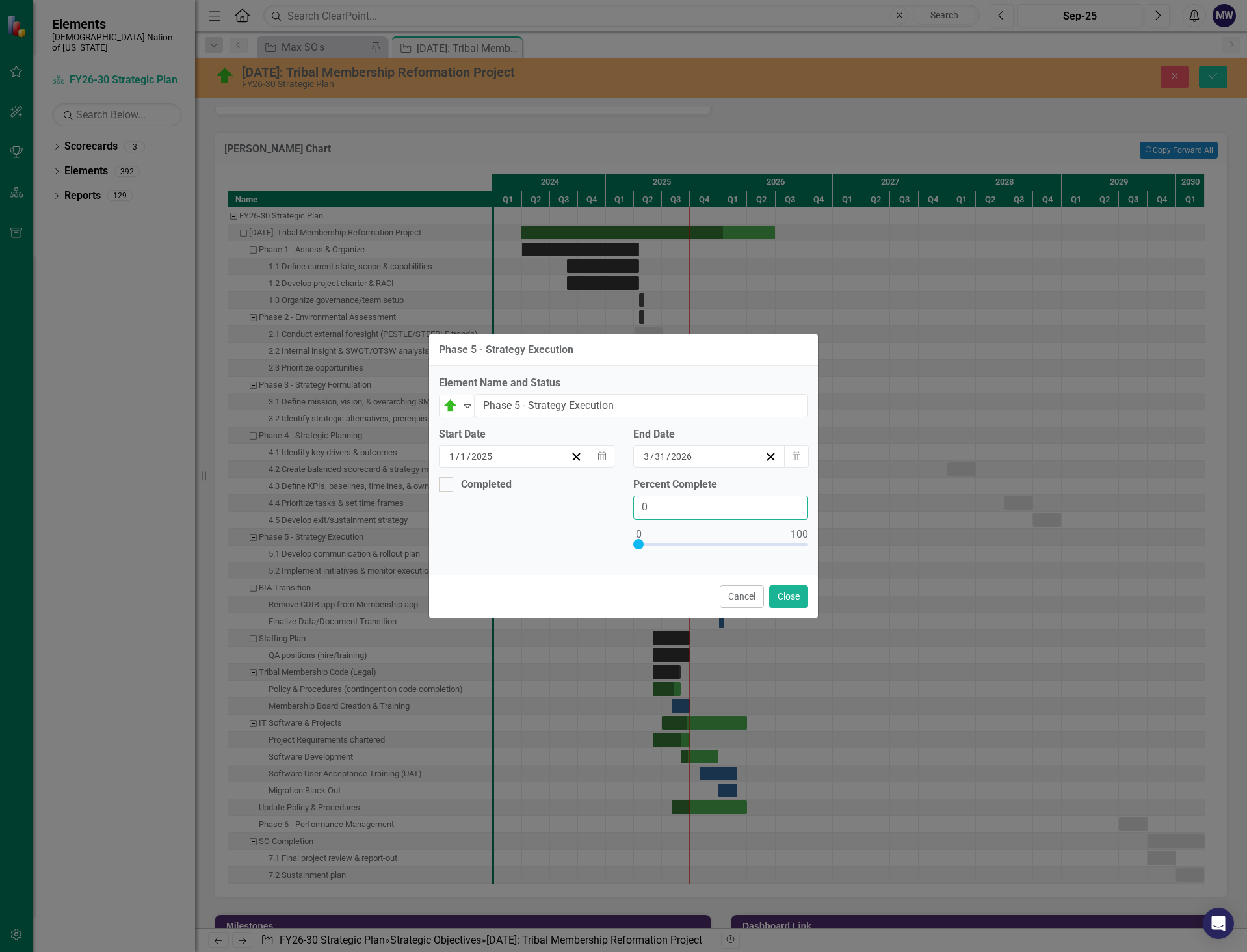
drag, startPoint x: 655, startPoint y: 510, endPoint x: 618, endPoint y: 508, distance: 37.1
click at [621, 506] on div "Completed Percent Complete 0" at bounding box center [623, 521] width 389 height 88
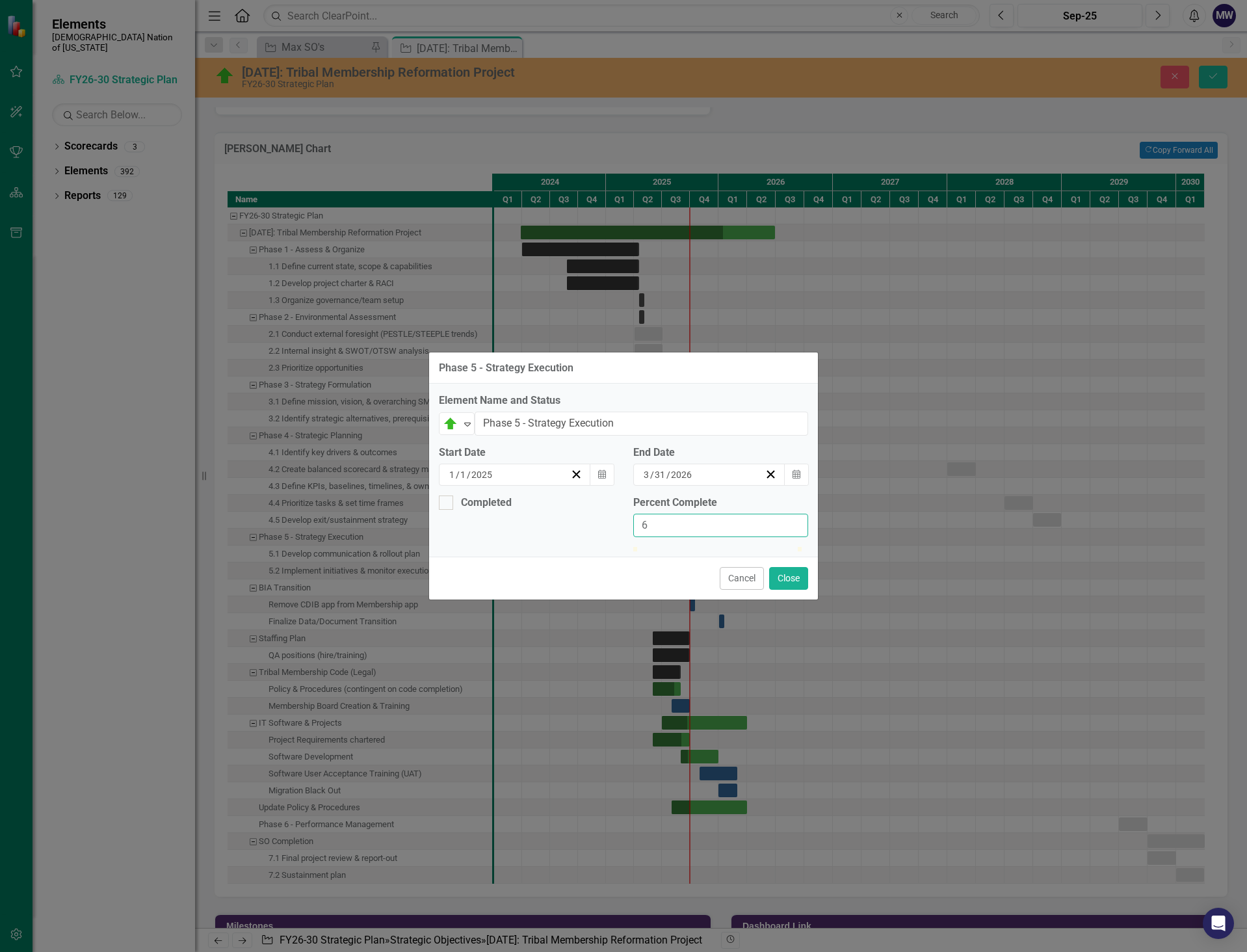
type input "60"
click at [797, 590] on button "Close" at bounding box center [788, 578] width 39 height 23
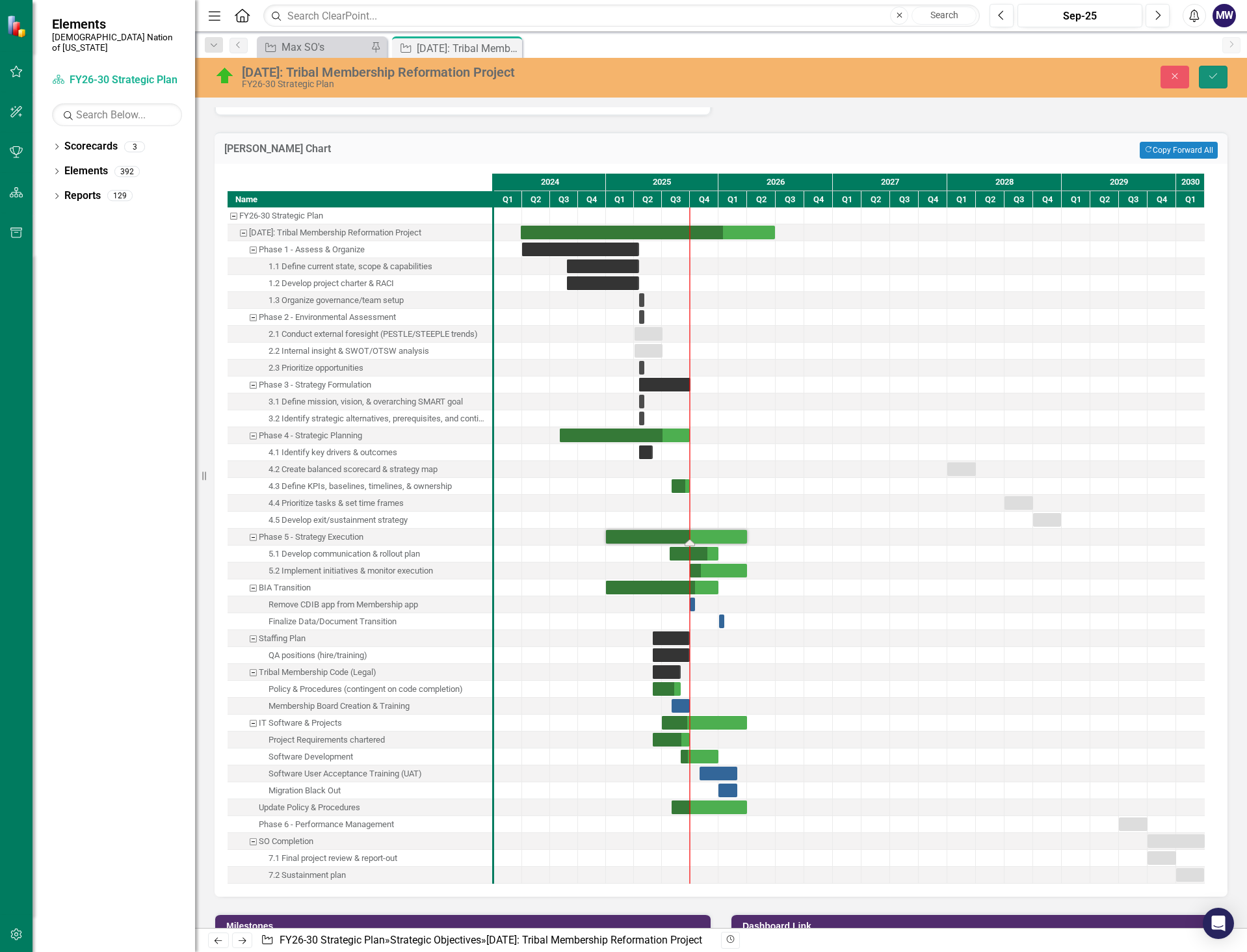
click at [1208, 73] on icon "Save" at bounding box center [1213, 76] width 12 height 9
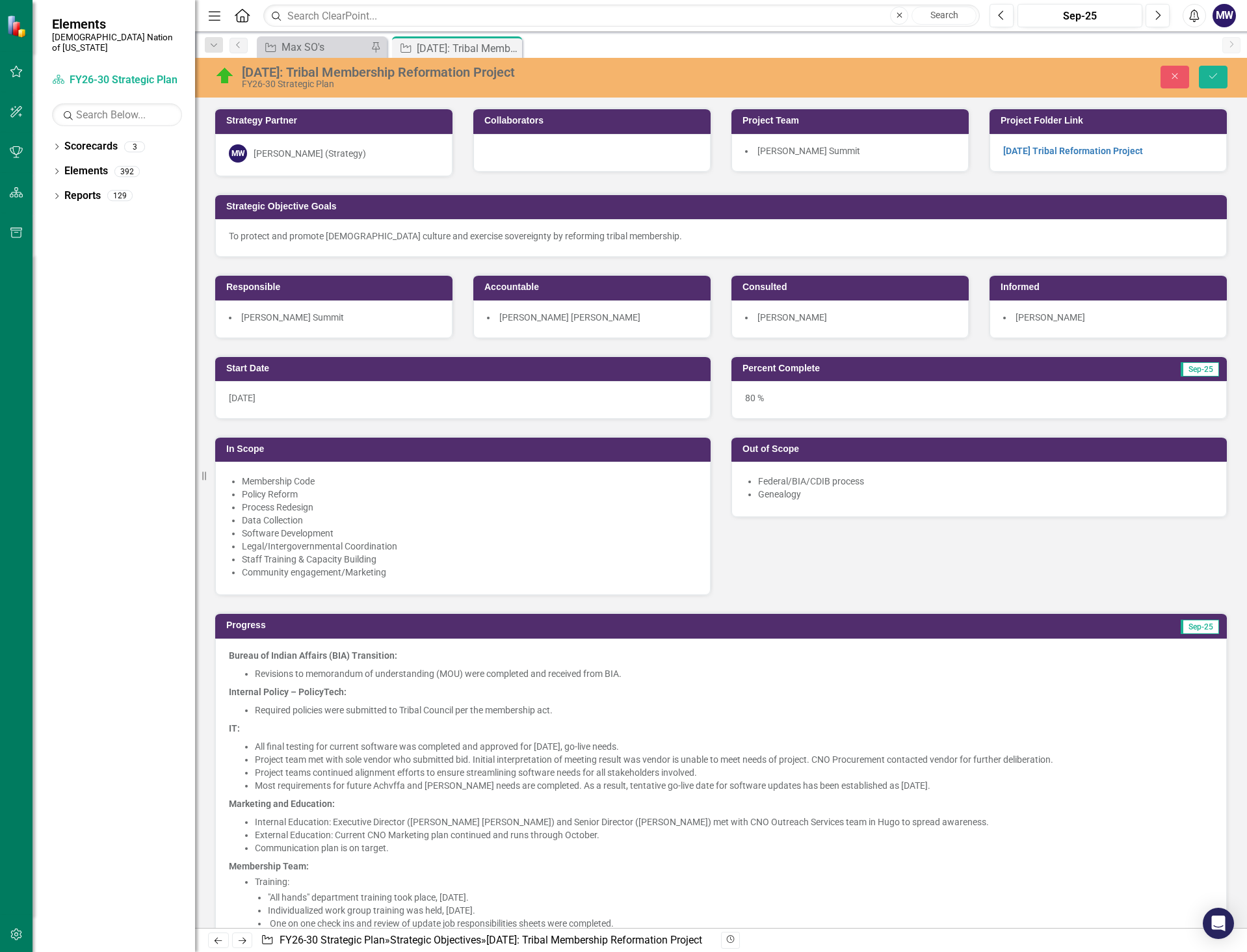
scroll to position [2276, 0]
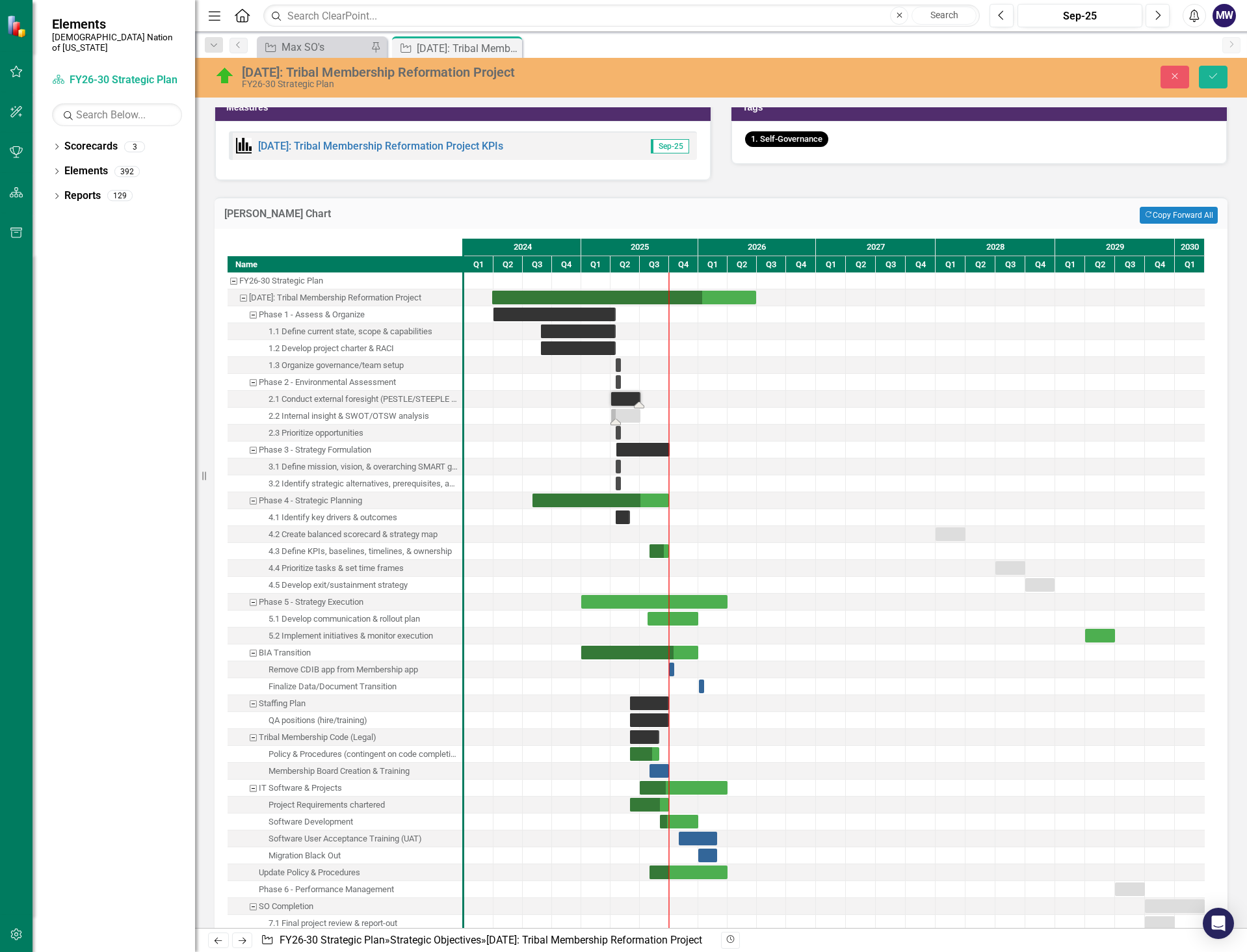
click at [626, 413] on div "Task: Start date: 2025-04-02 End date: 2025-07-02" at bounding box center [626, 416] width 29 height 14
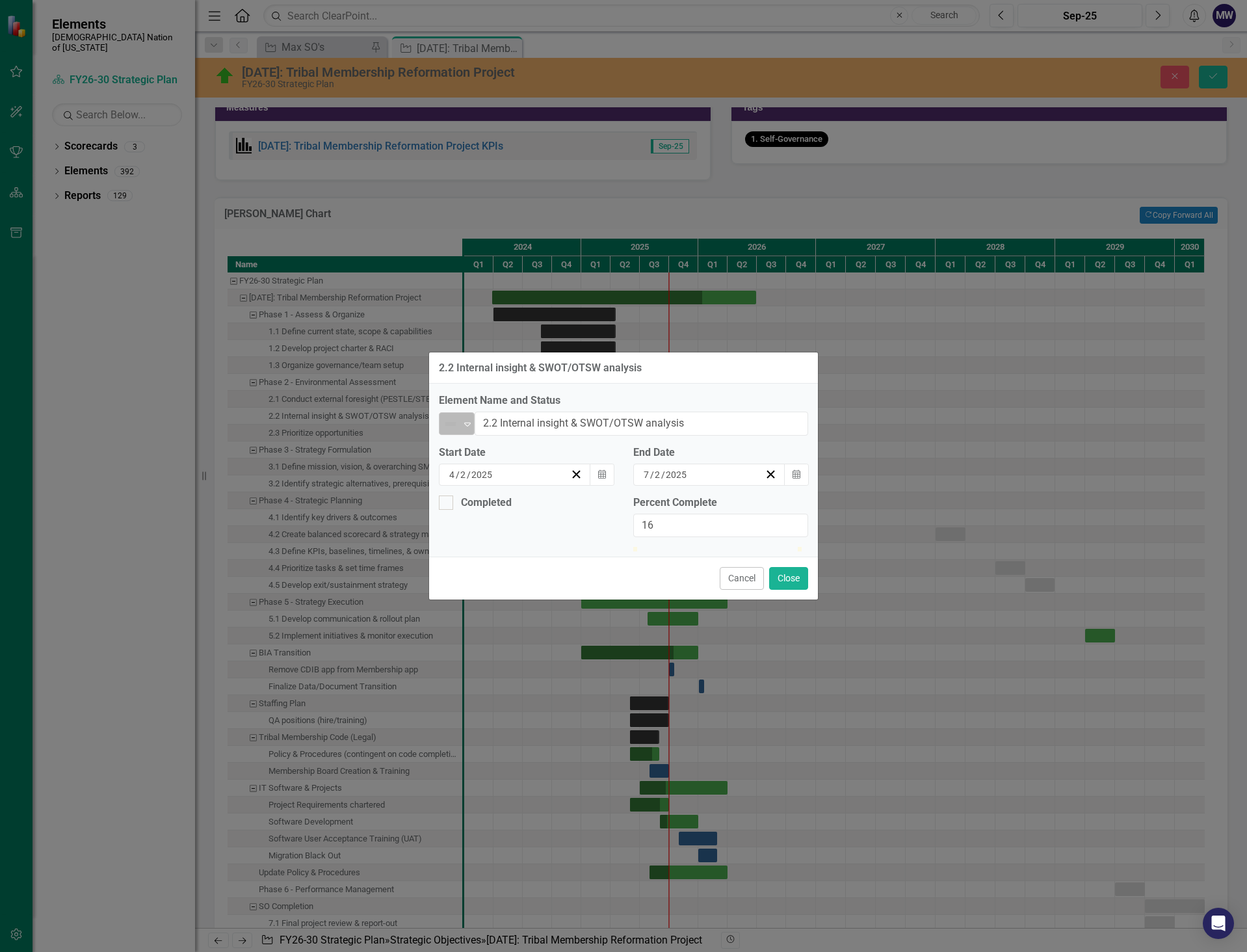
click at [460, 415] on div "Not Defined" at bounding box center [451, 423] width 19 height 18
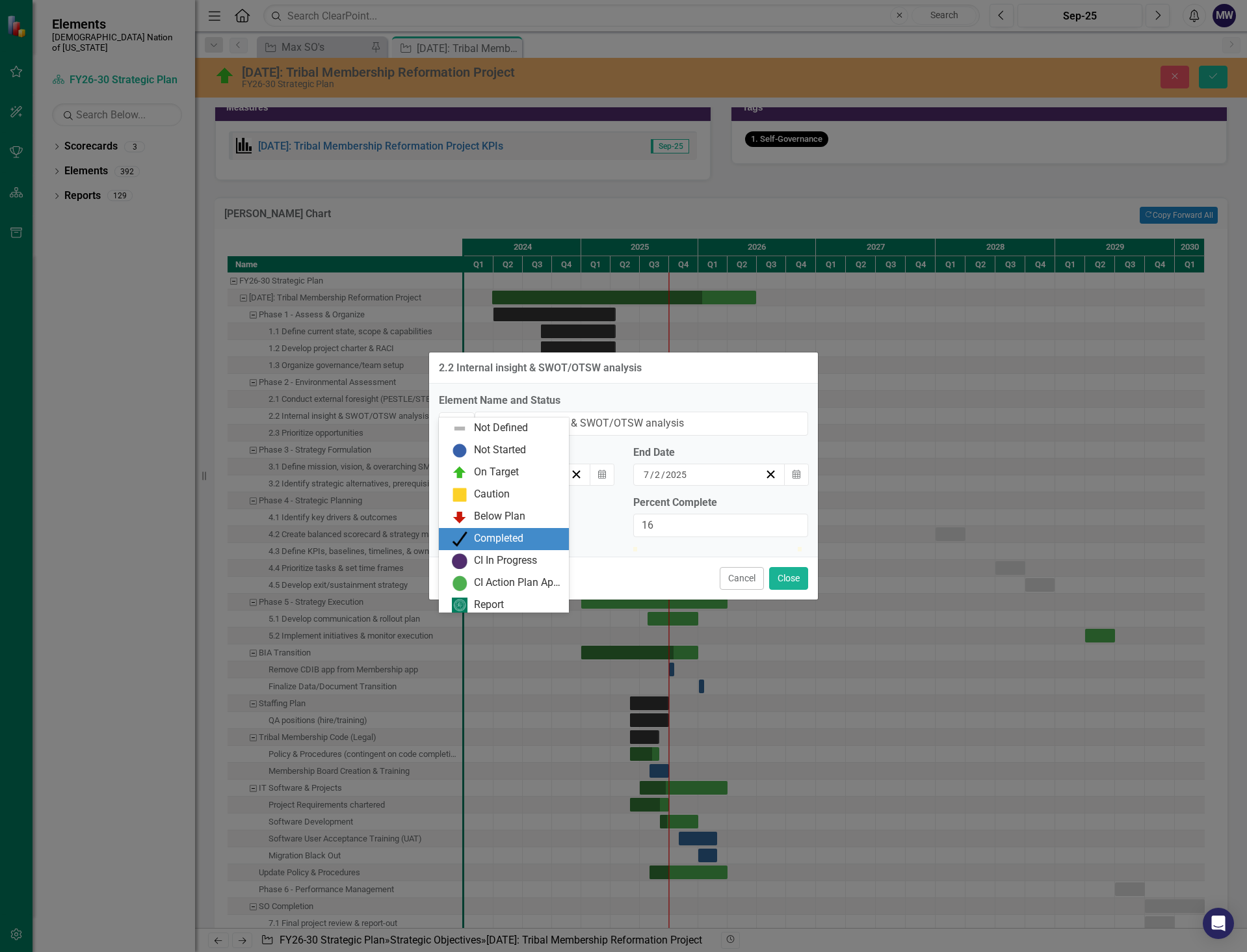
click at [494, 538] on div "Completed" at bounding box center [499, 539] width 50 height 15
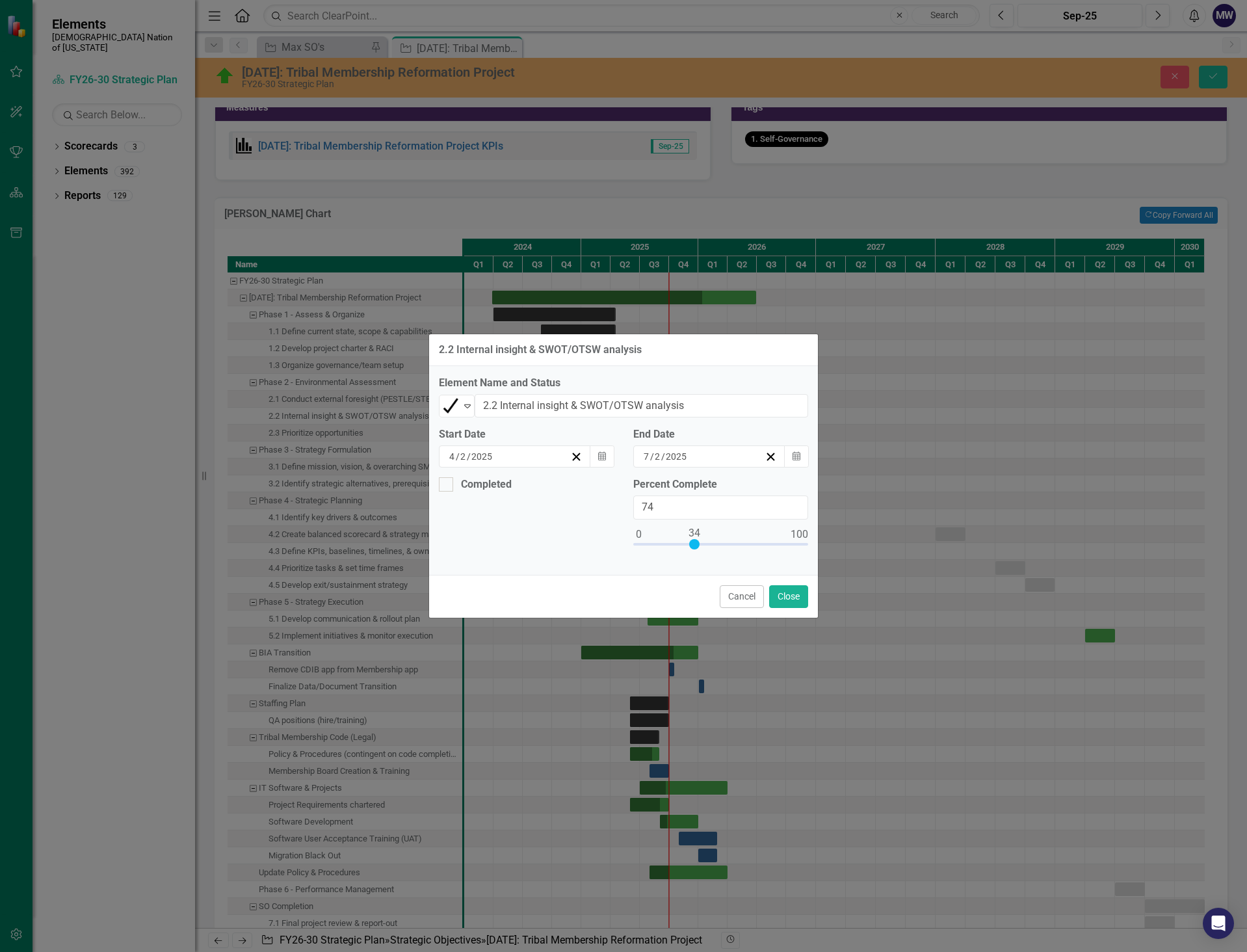
type input "100"
drag, startPoint x: 695, startPoint y: 542, endPoint x: 833, endPoint y: 555, distance: 138.6
click at [833, 555] on div "2.2 Internal insight & SWOT/OTSW analysis Element Name and Status Completed Exp…" at bounding box center [623, 476] width 1247 height 952
click at [448, 488] on div at bounding box center [446, 484] width 15 height 15
click at [448, 486] on input "Completed" at bounding box center [443, 482] width 8 height 8
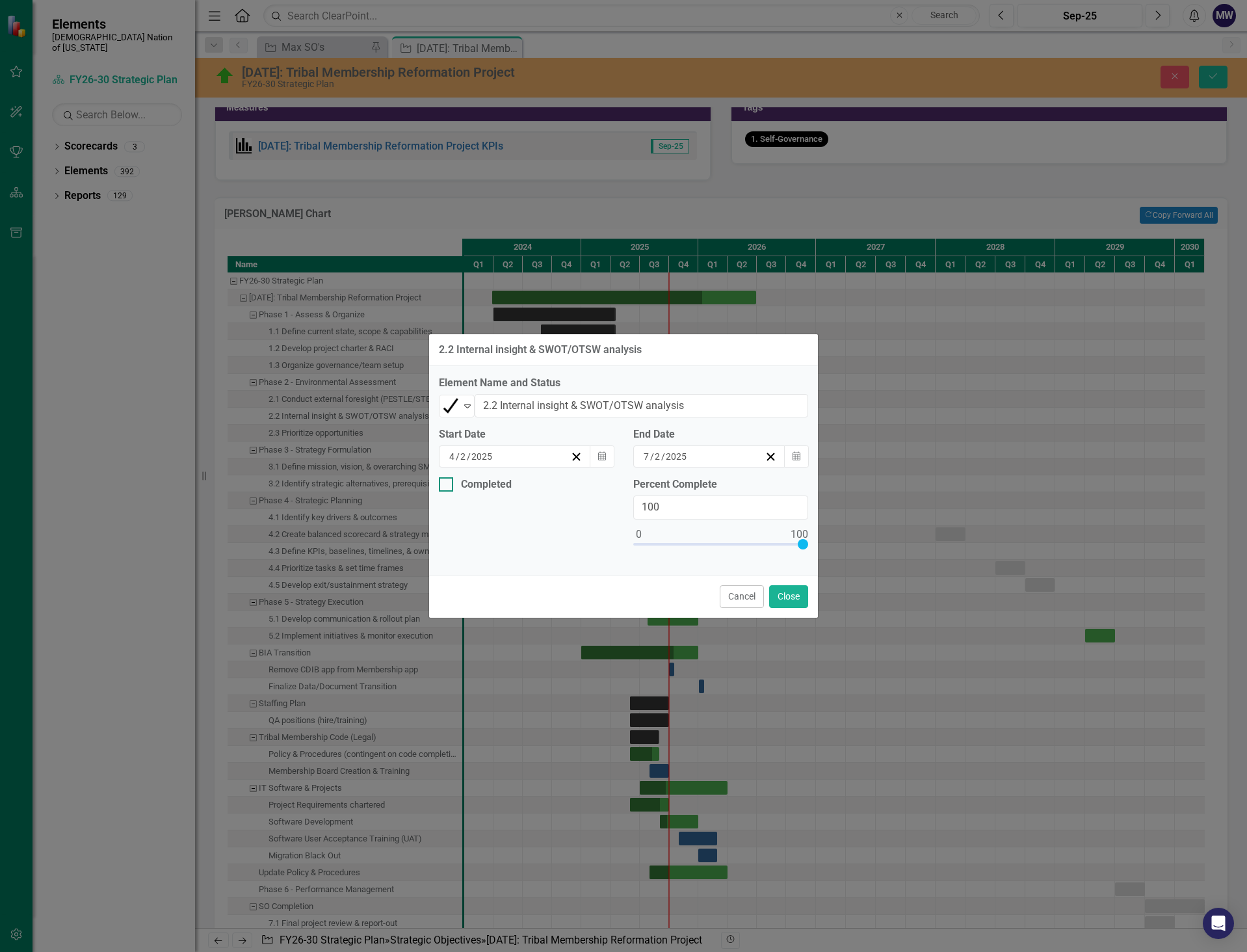
checkbox input "true"
click at [599, 536] on icon "Calendar" at bounding box center [602, 533] width 8 height 9
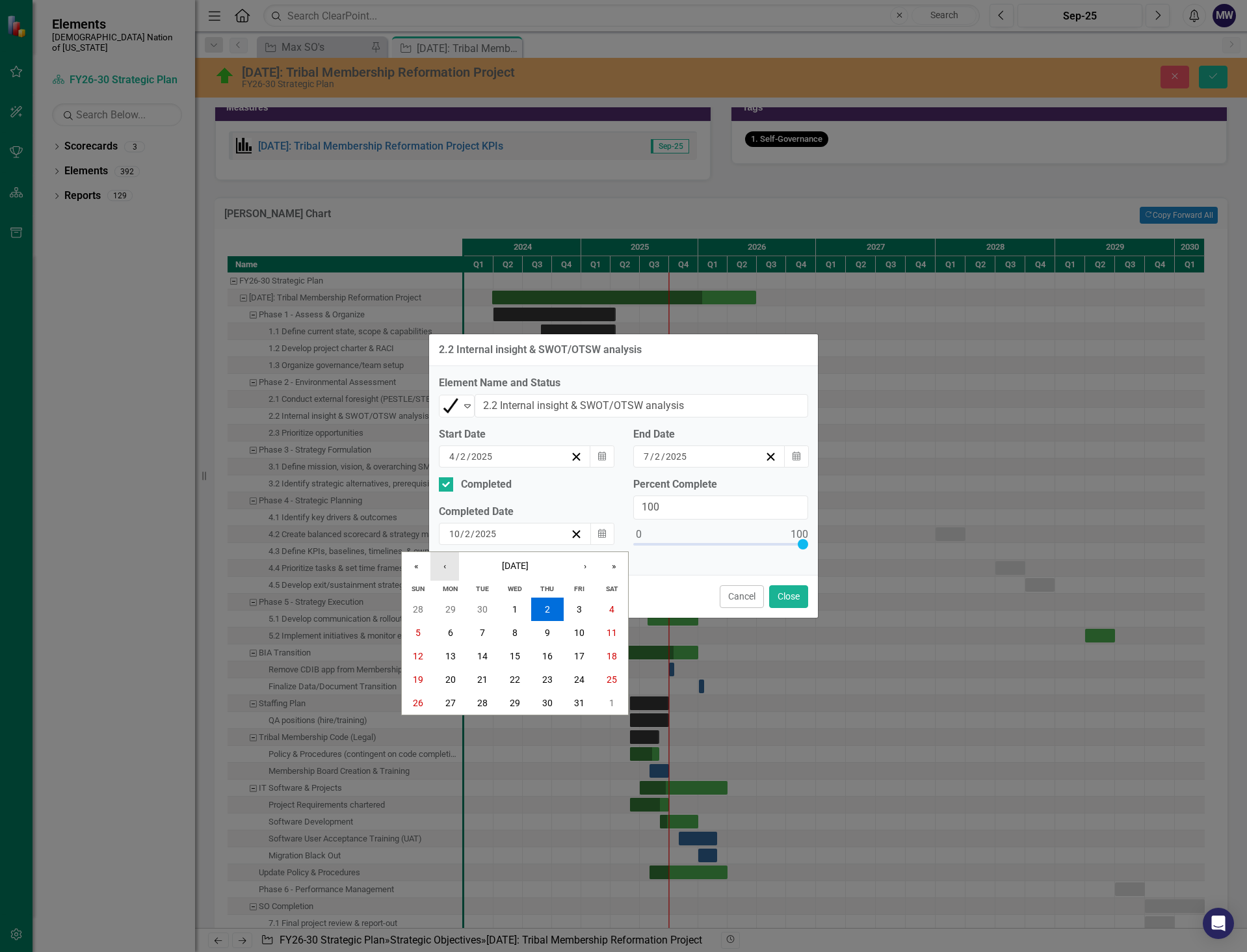
click at [446, 559] on button "‹" at bounding box center [444, 566] width 28 height 28
click at [519, 610] on button "2" at bounding box center [515, 609] width 32 height 23
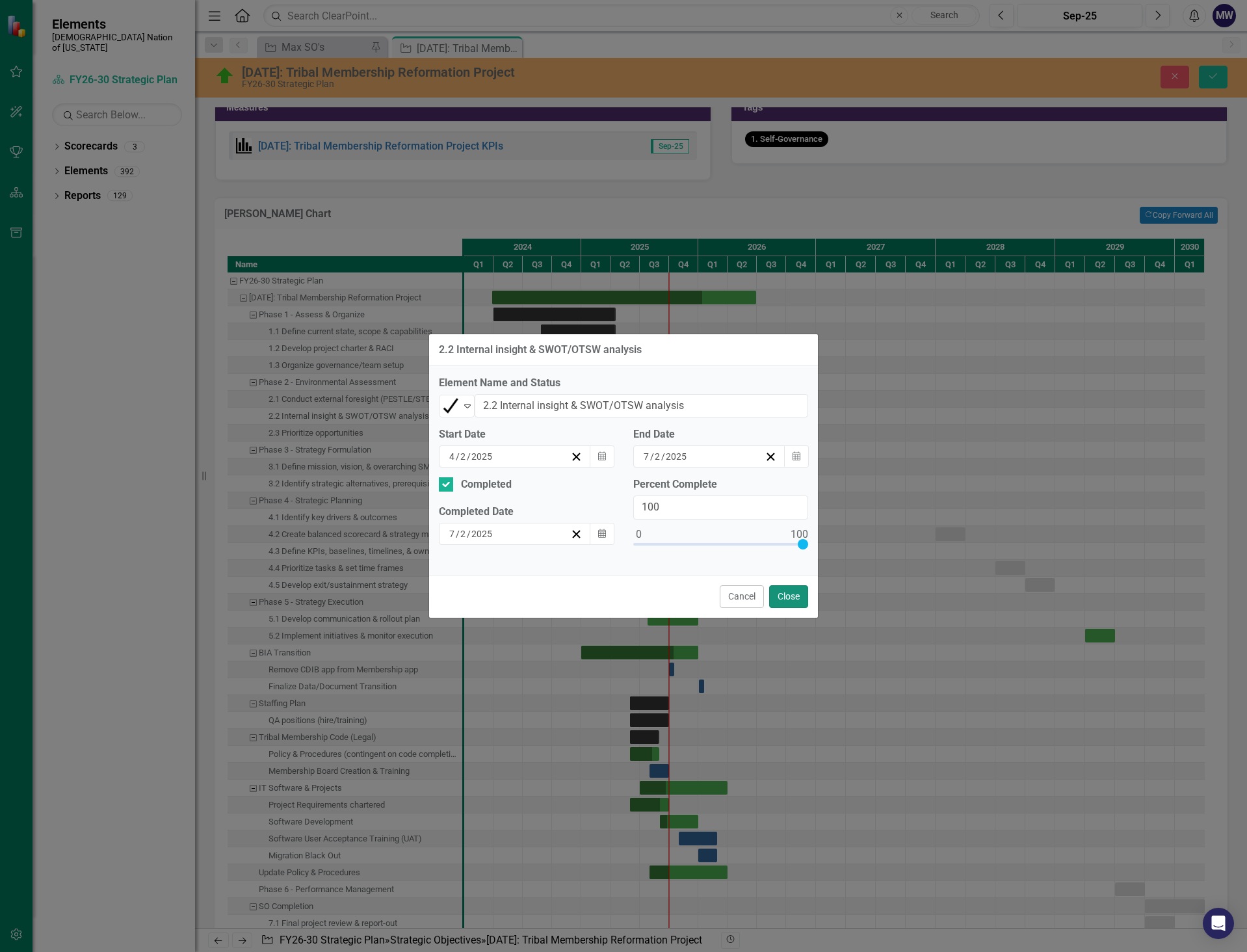
click at [788, 598] on button "Close" at bounding box center [788, 596] width 39 height 23
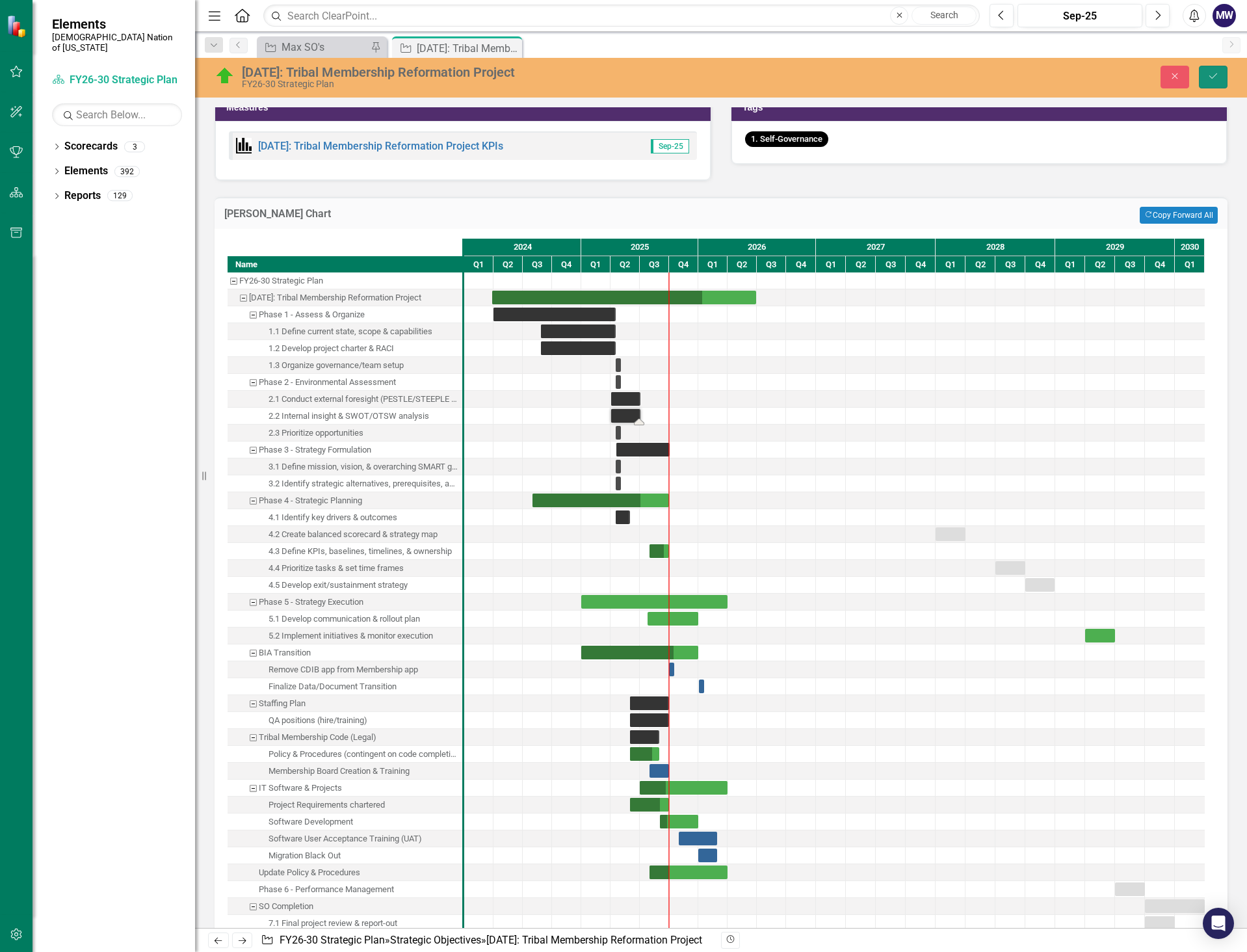
drag, startPoint x: 1219, startPoint y: 79, endPoint x: 1184, endPoint y: 151, distance: 80.1
click at [1219, 79] on button "Save" at bounding box center [1212, 77] width 28 height 23
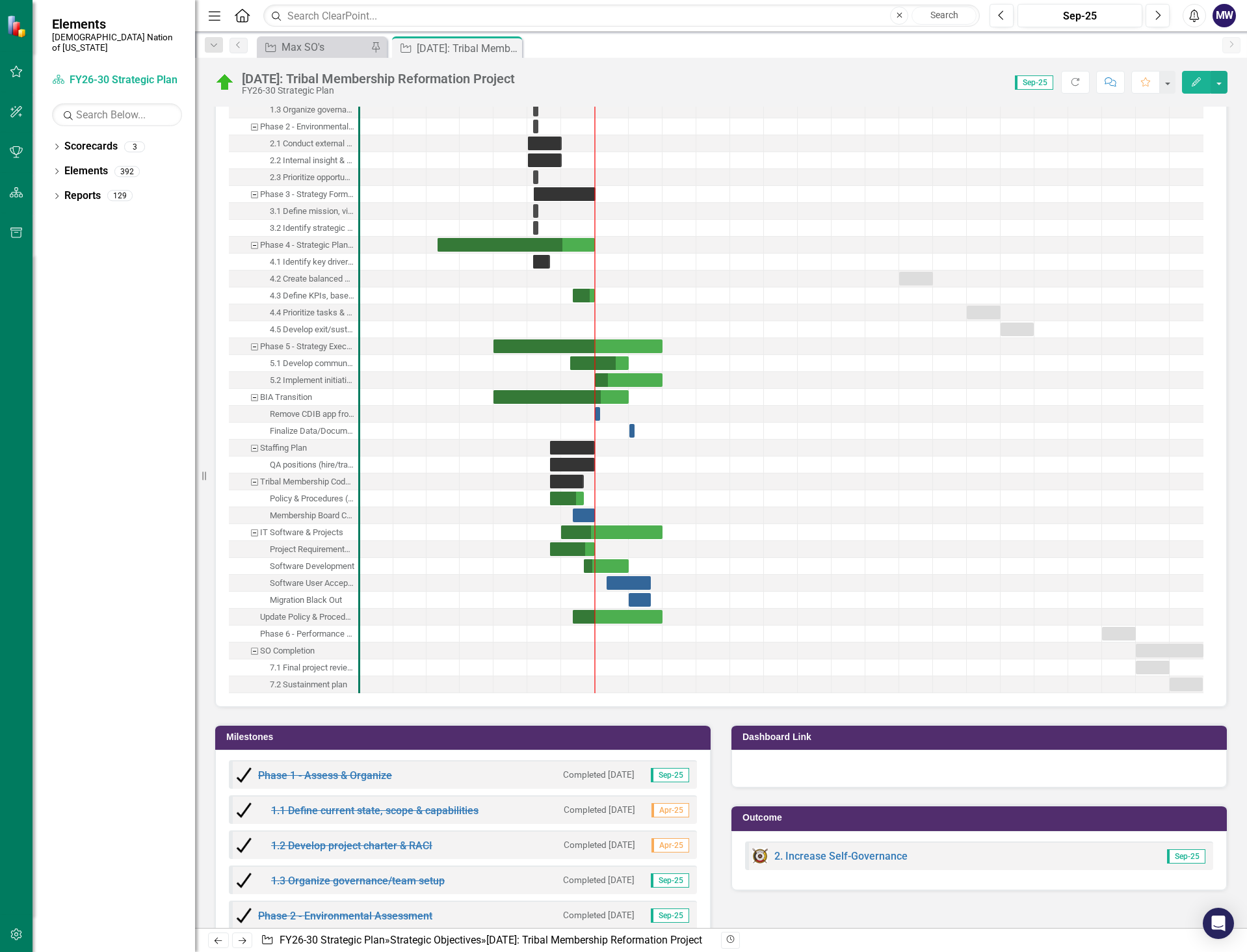
scroll to position [2471, 0]
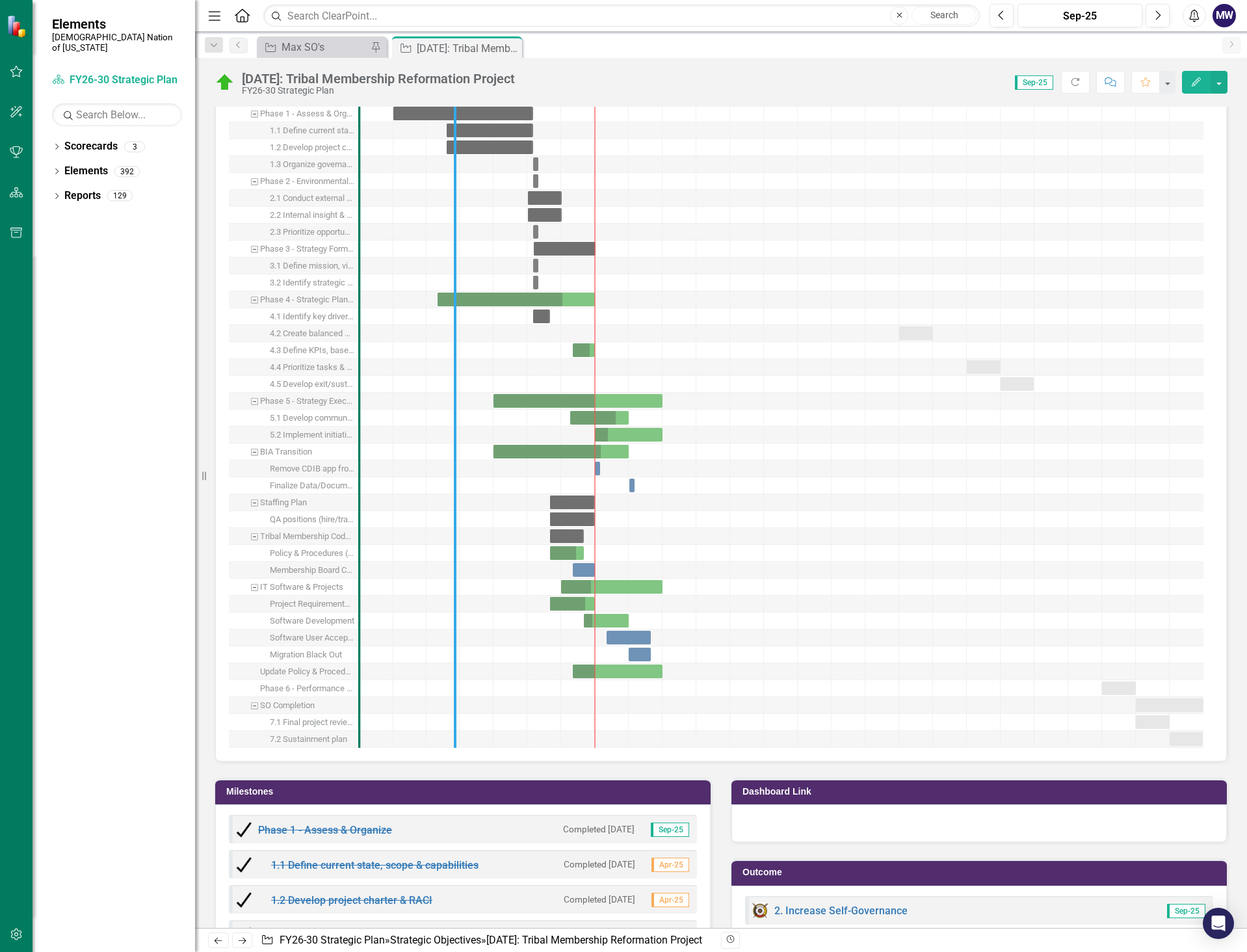
drag, startPoint x: 356, startPoint y: 404, endPoint x: 452, endPoint y: 402, distance: 96.0
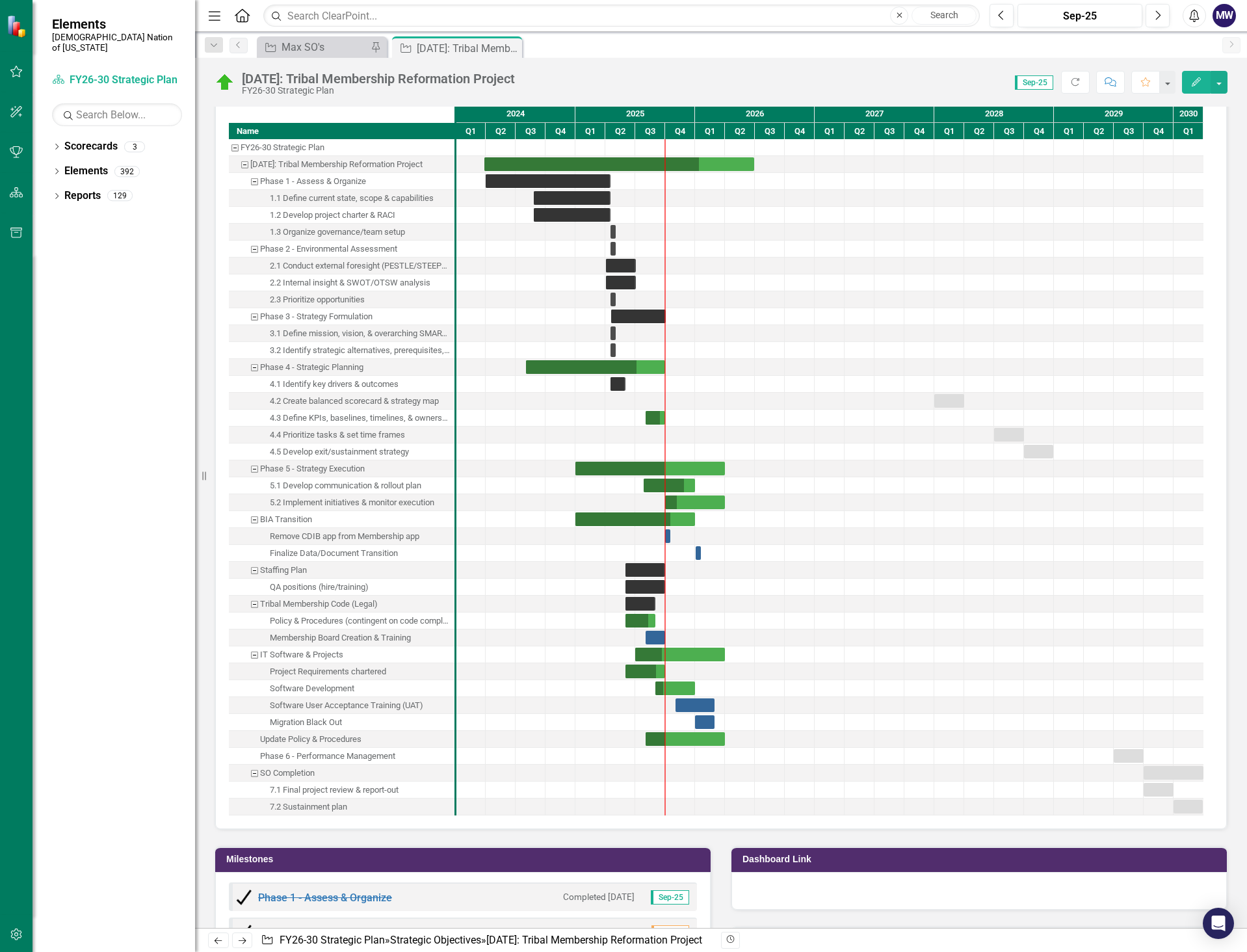
scroll to position [2406, 0]
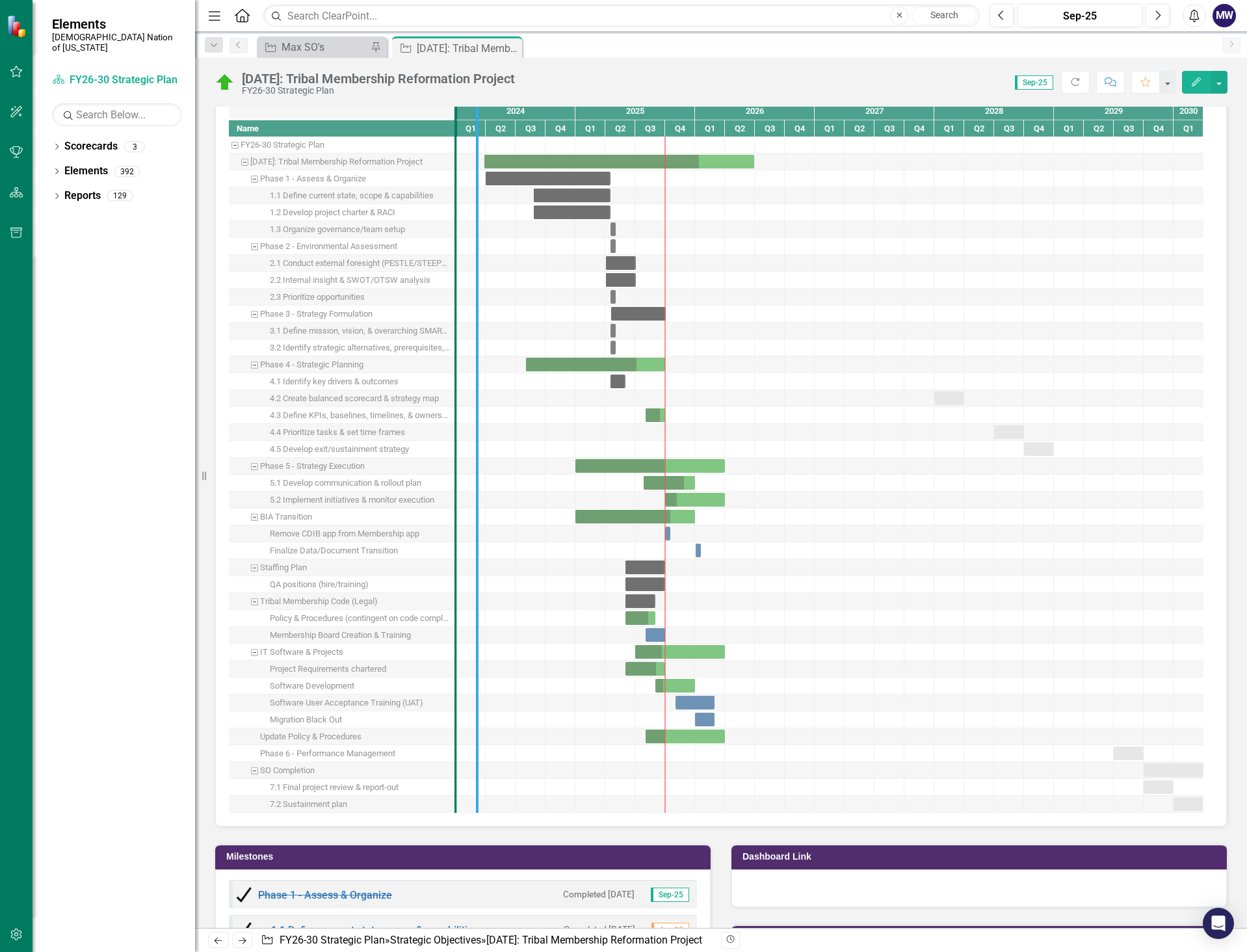
drag, startPoint x: 461, startPoint y: 704, endPoint x: 476, endPoint y: 702, distance: 15.1
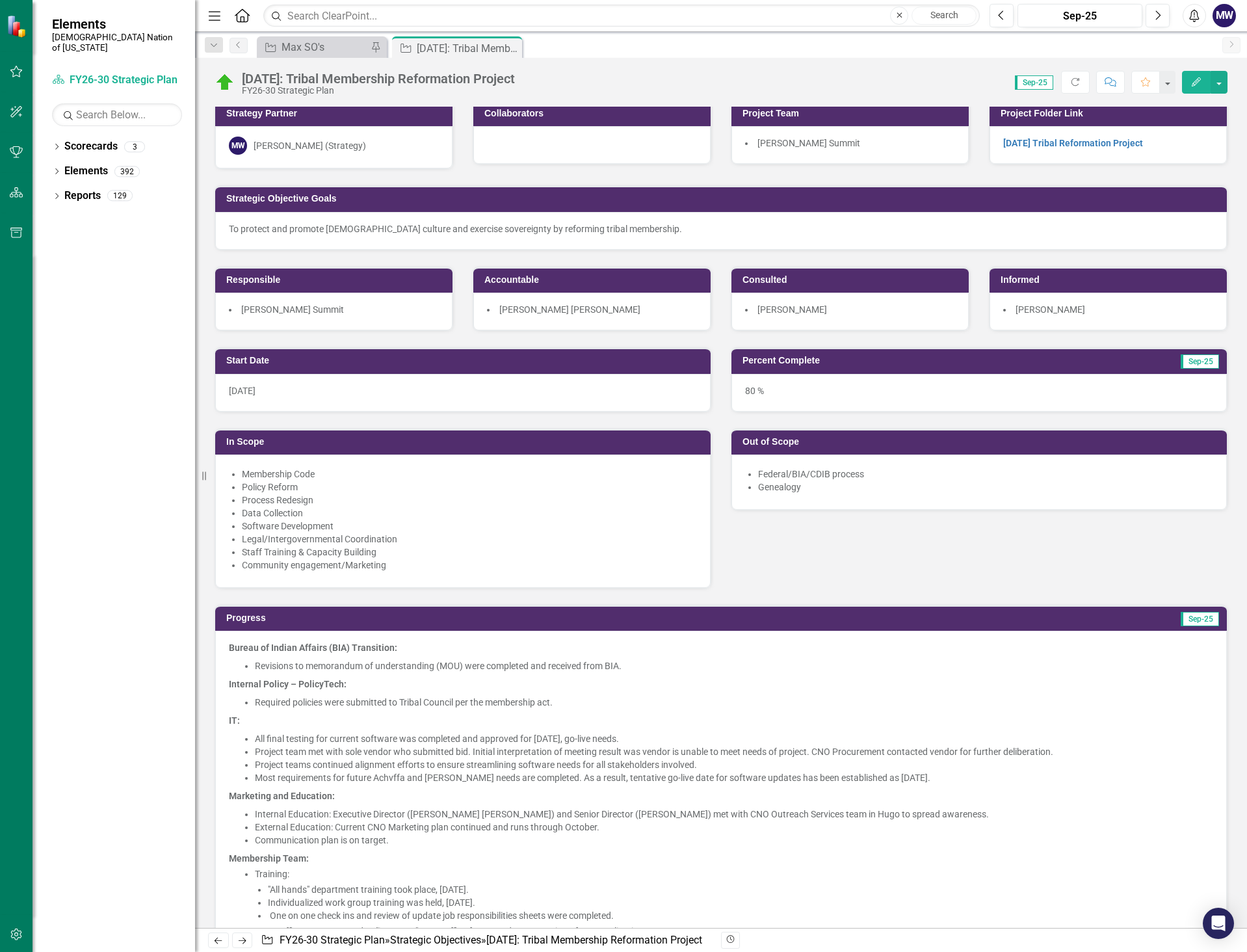
scroll to position [0, 0]
